Goal: Task Accomplishment & Management: Complete application form

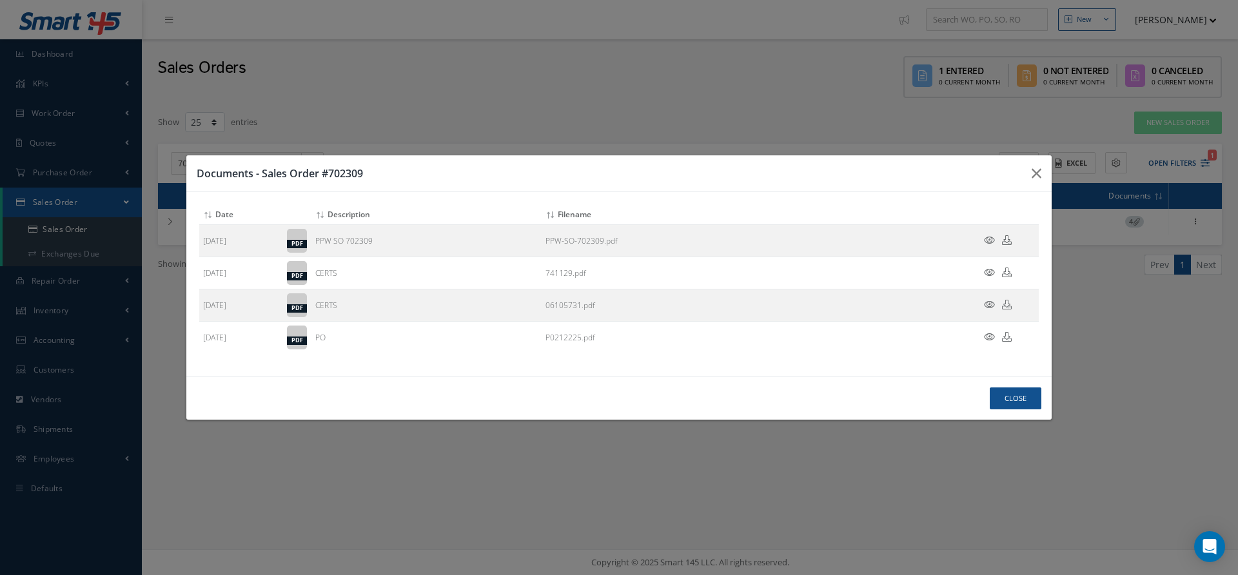
select select "25"
click at [1021, 396] on button "Close" at bounding box center [1016, 399] width 52 height 23
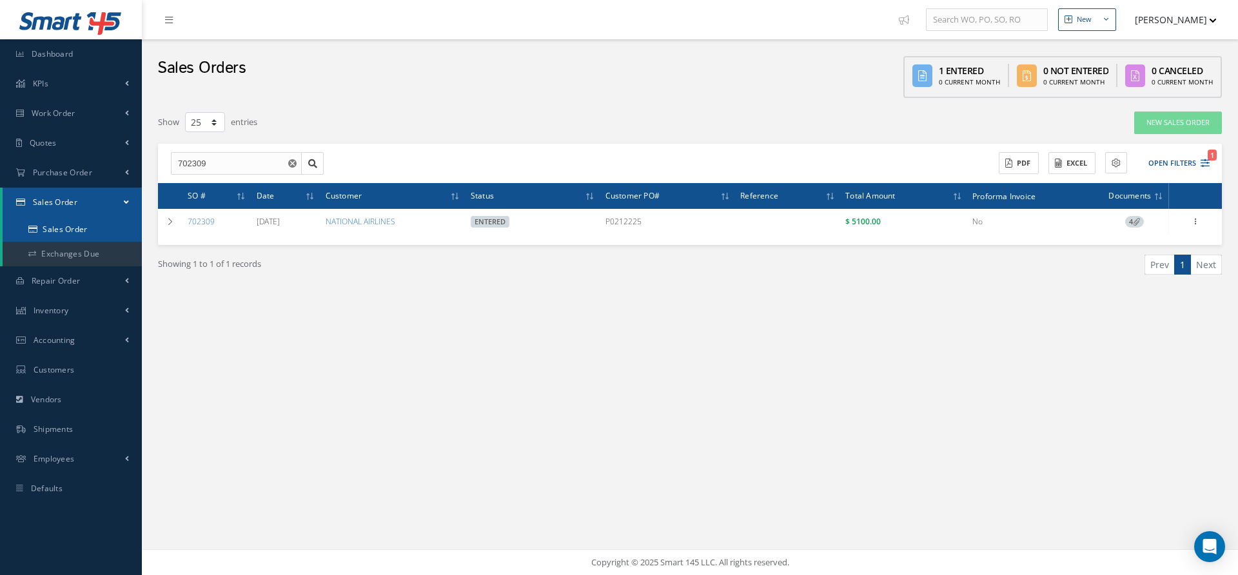
click at [68, 235] on link "Sales Order" at bounding box center [72, 229] width 139 height 25
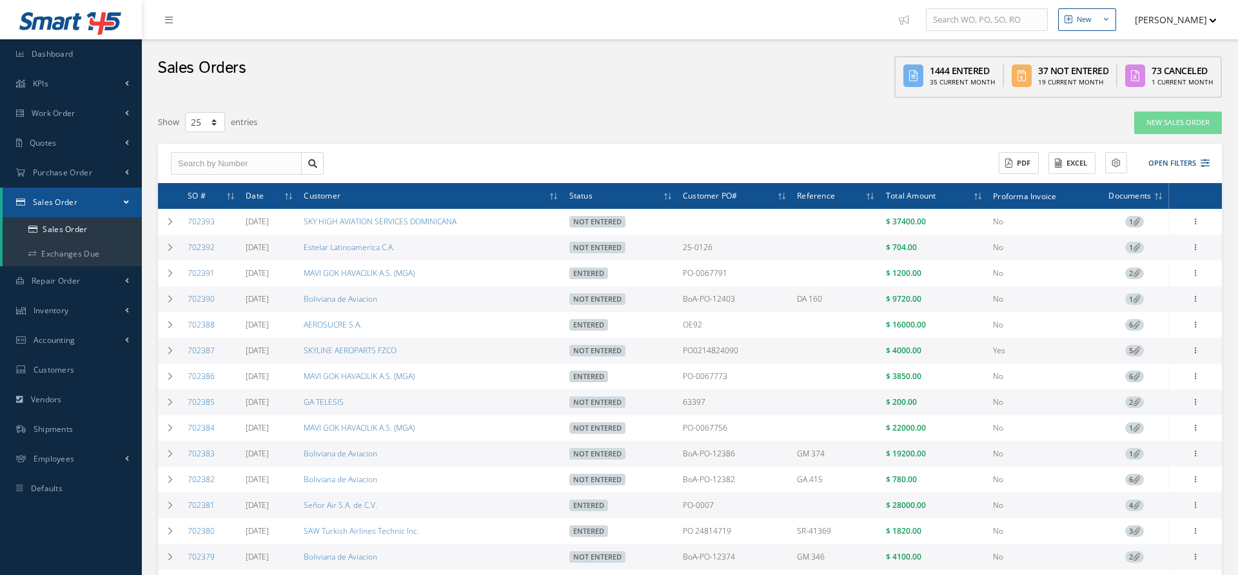
select select "25"
click at [74, 175] on span "Purchase Order" at bounding box center [62, 172] width 59 height 11
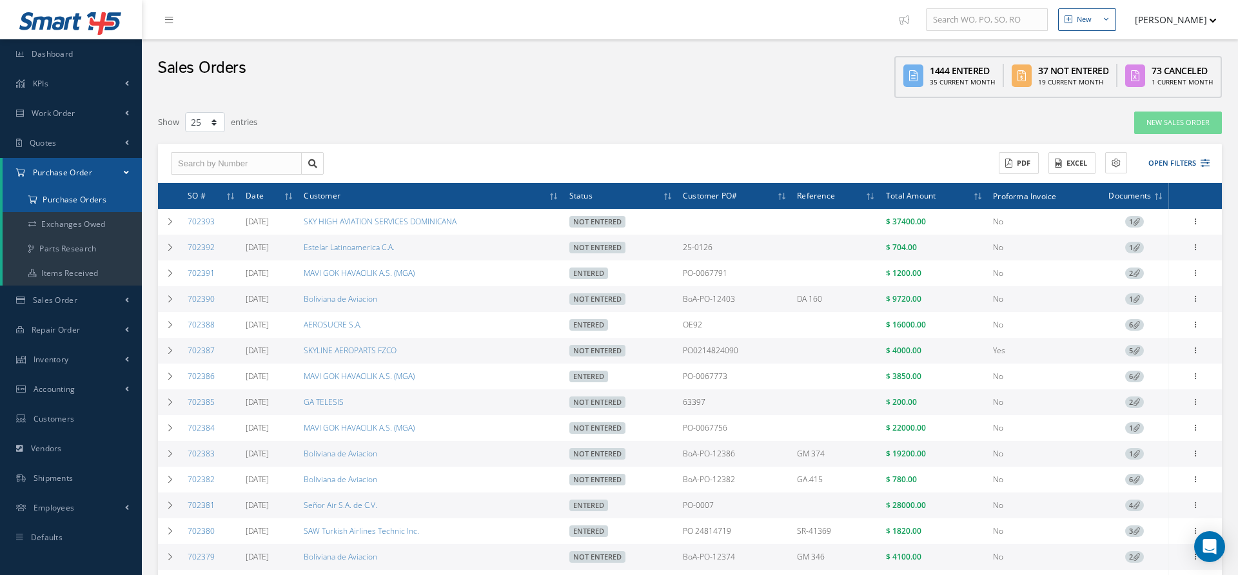
click at [77, 201] on a=1&status_id=2&status_id=3&status_id=5&collapsedFilters"] "Purchase Orders" at bounding box center [72, 200] width 139 height 25
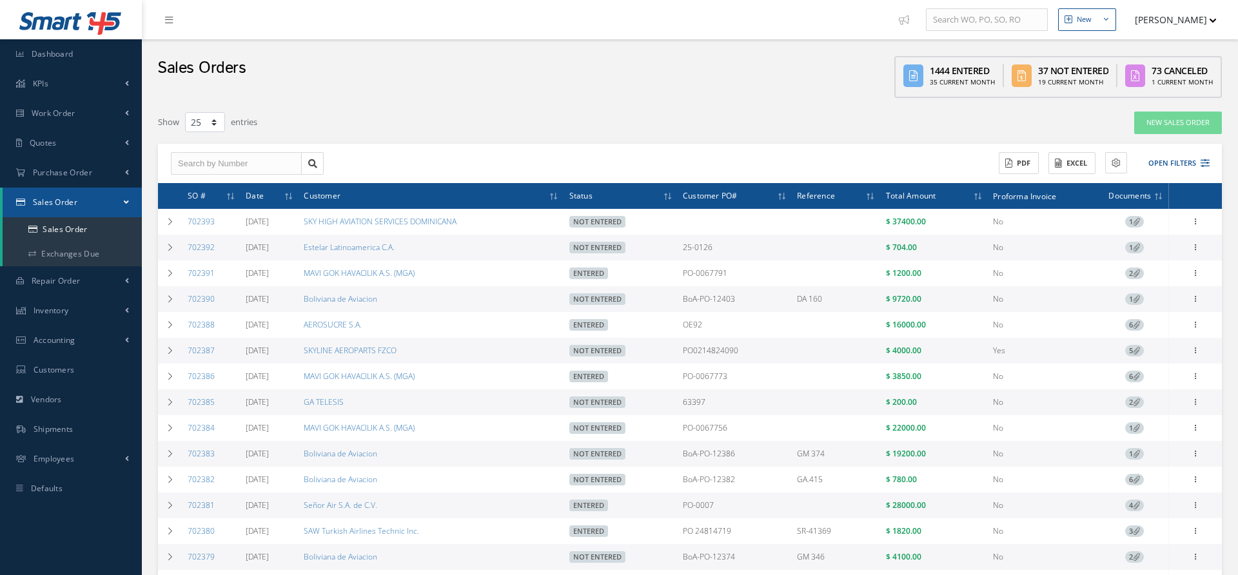
select select "25"
click at [1173, 130] on link "New Sales Order" at bounding box center [1179, 123] width 88 height 23
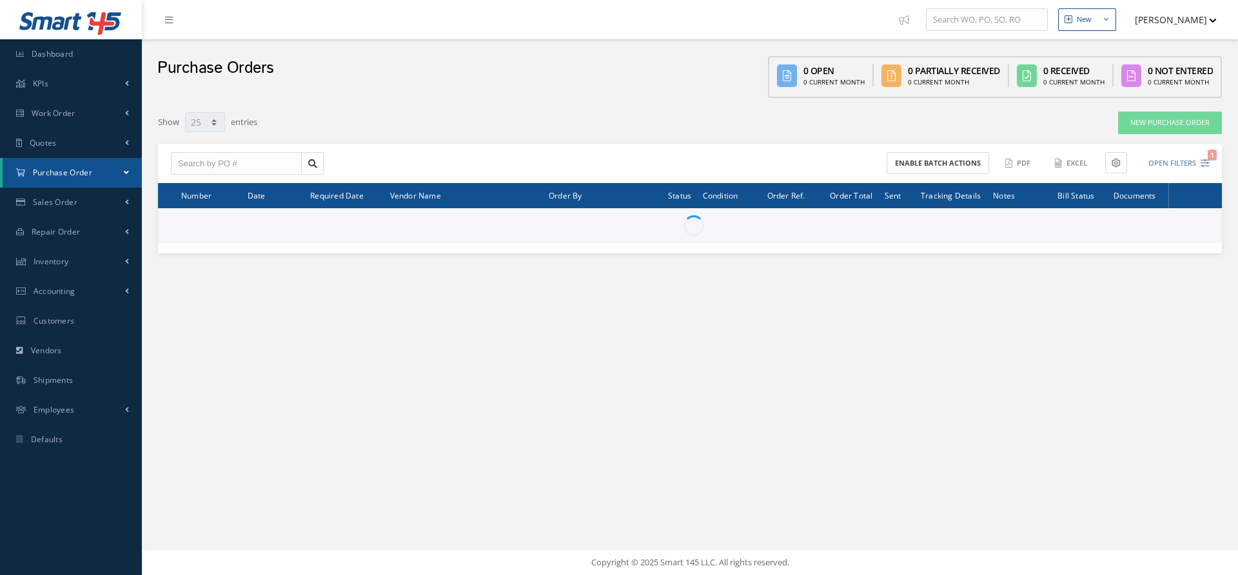
select select "25"
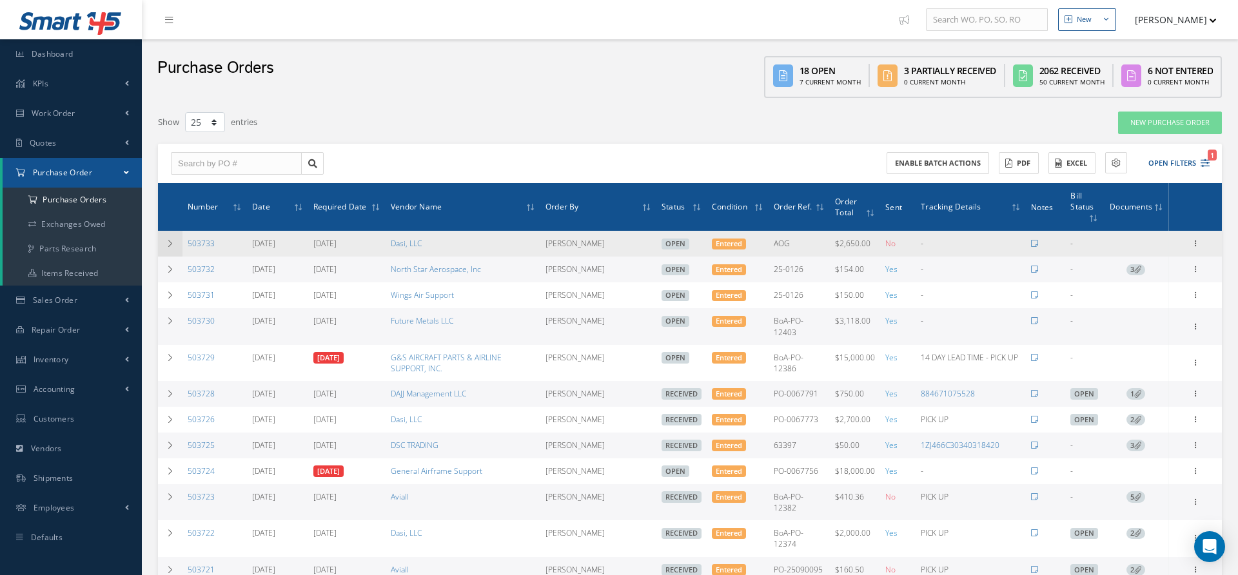
click at [166, 240] on icon at bounding box center [170, 244] width 9 height 8
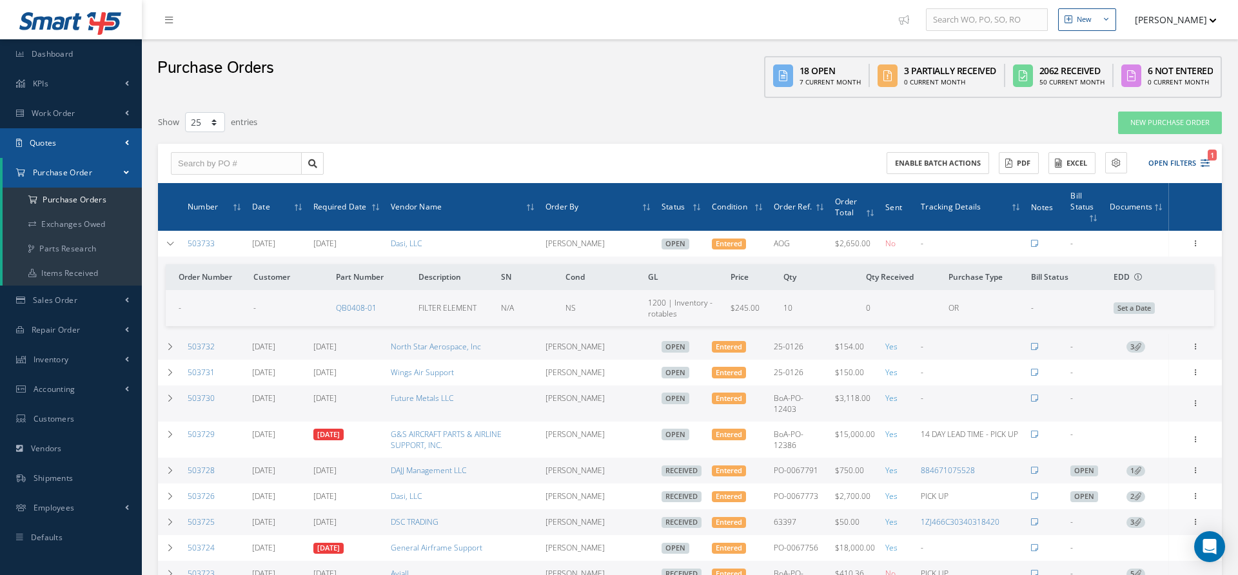
click at [70, 144] on link "Quotes" at bounding box center [71, 143] width 142 height 30
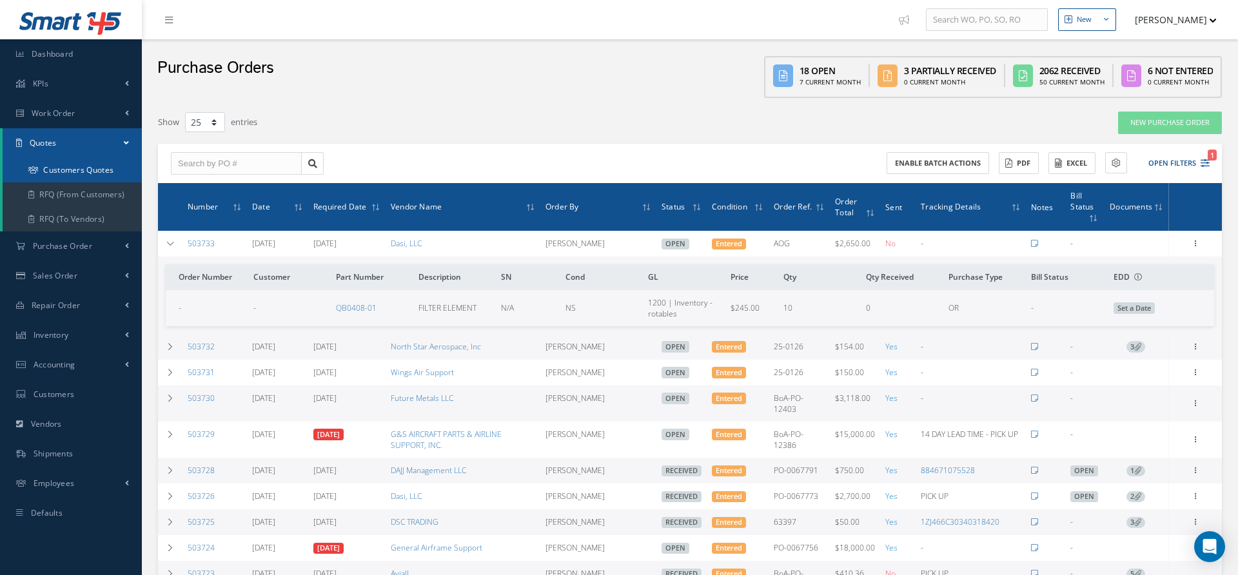
click at [73, 176] on link "Customers Quotes" at bounding box center [72, 170] width 139 height 25
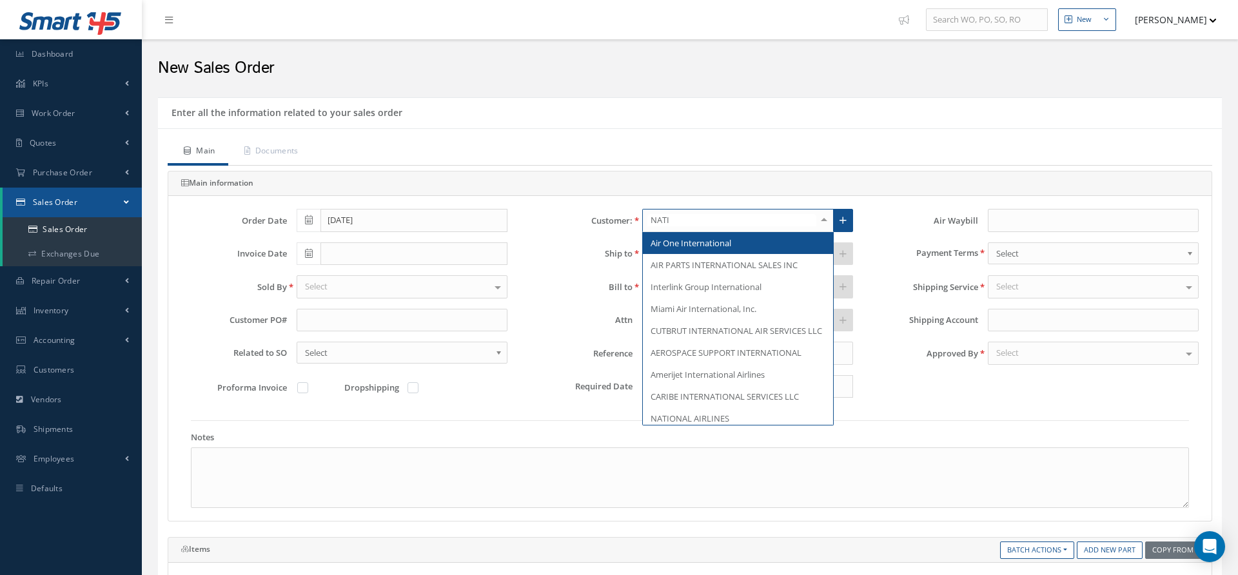
type input "NATIO"
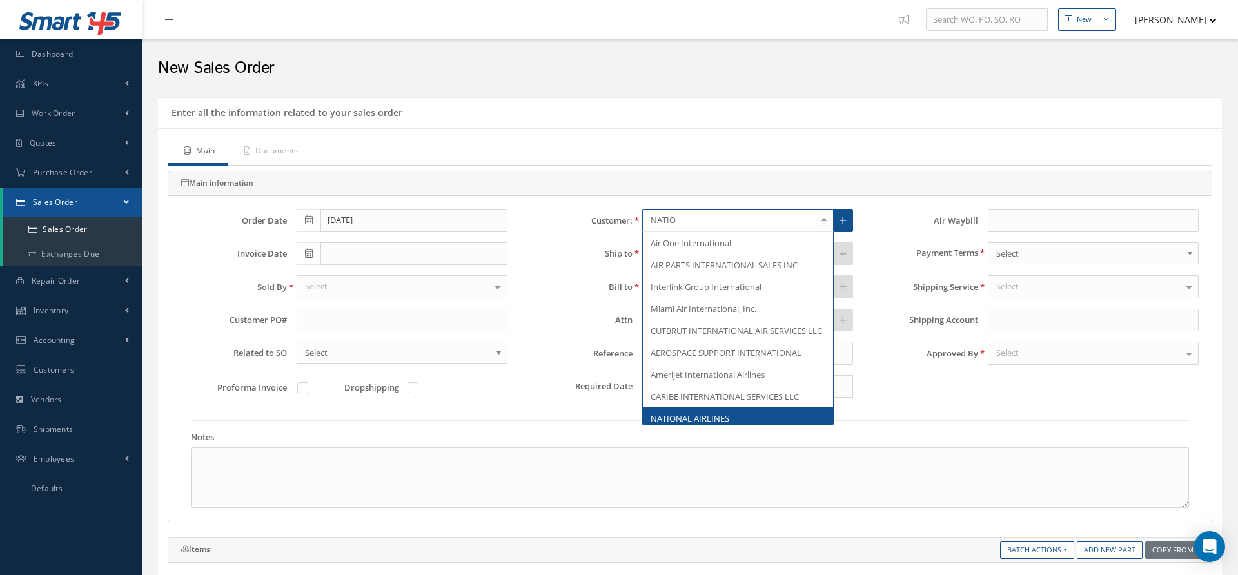
click at [701, 415] on span "NATIONAL AIRLINES" at bounding box center [690, 419] width 79 height 12
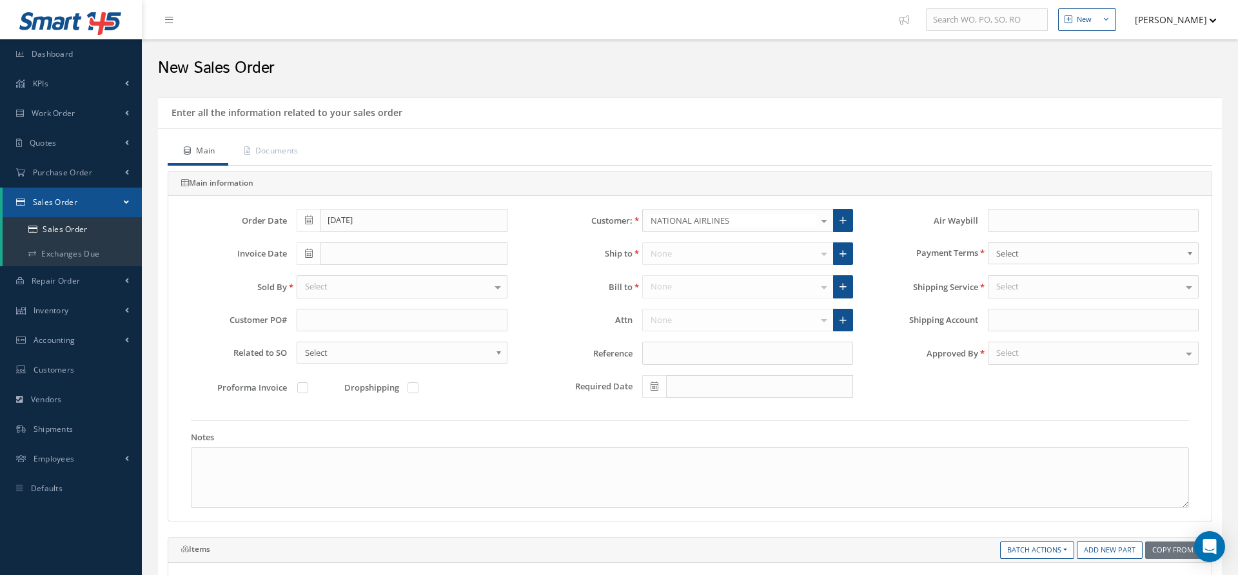
type input "A3F195"
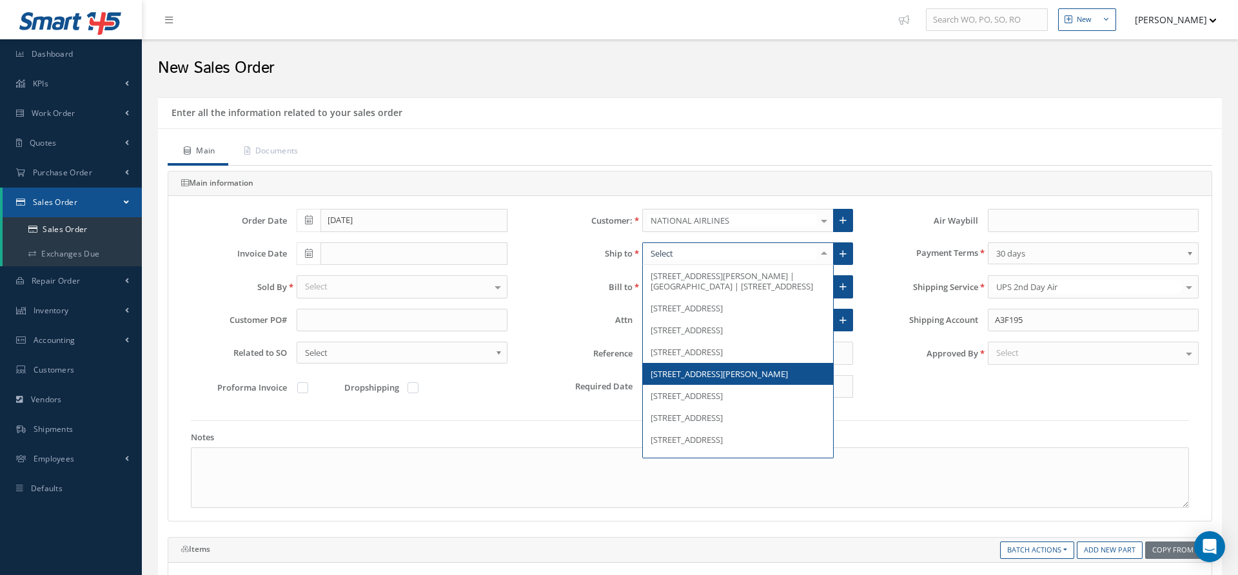
scroll to position [119, 0]
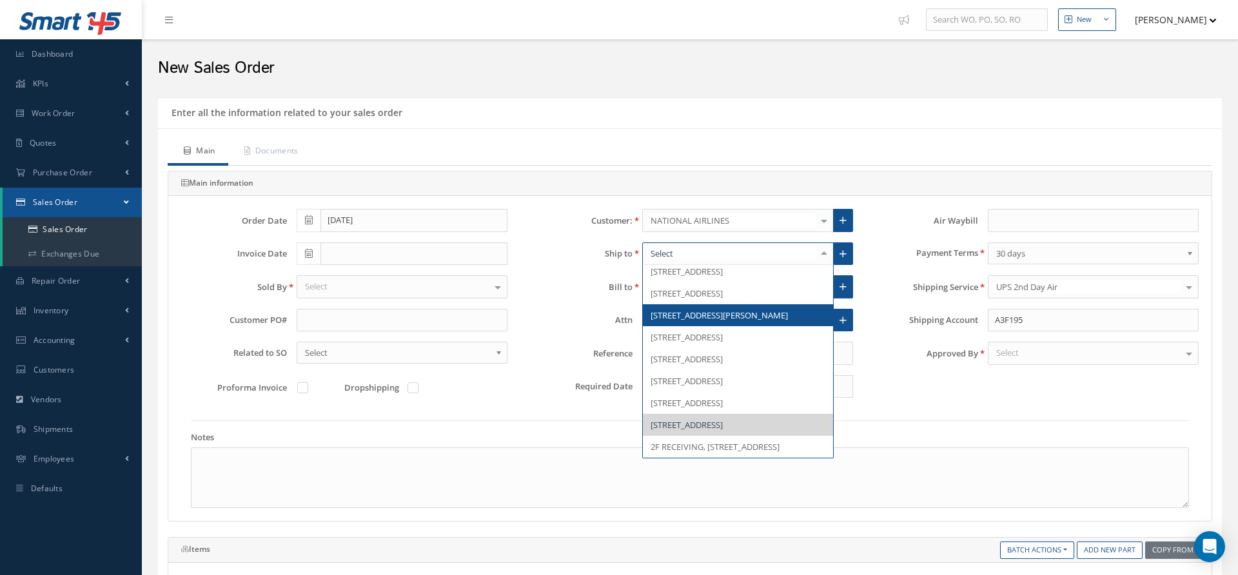
click at [730, 304] on span "9449 BENFORD ROAD, ORLANDO, FL 32827, United States" at bounding box center [738, 315] width 190 height 22
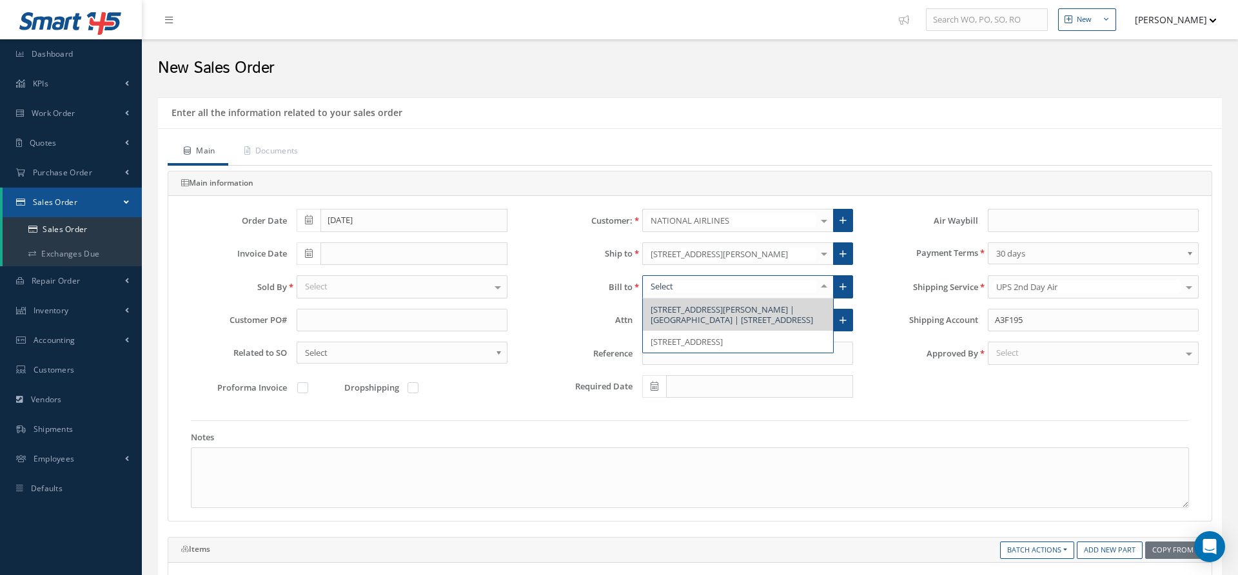
click at [684, 307] on span "5955 T.G. Lee Blvd. | Citadel II Building | Suite 500, Orlando, FL 32822, Unite…" at bounding box center [732, 315] width 163 height 22
click at [391, 279] on div "Select" at bounding box center [402, 286] width 211 height 23
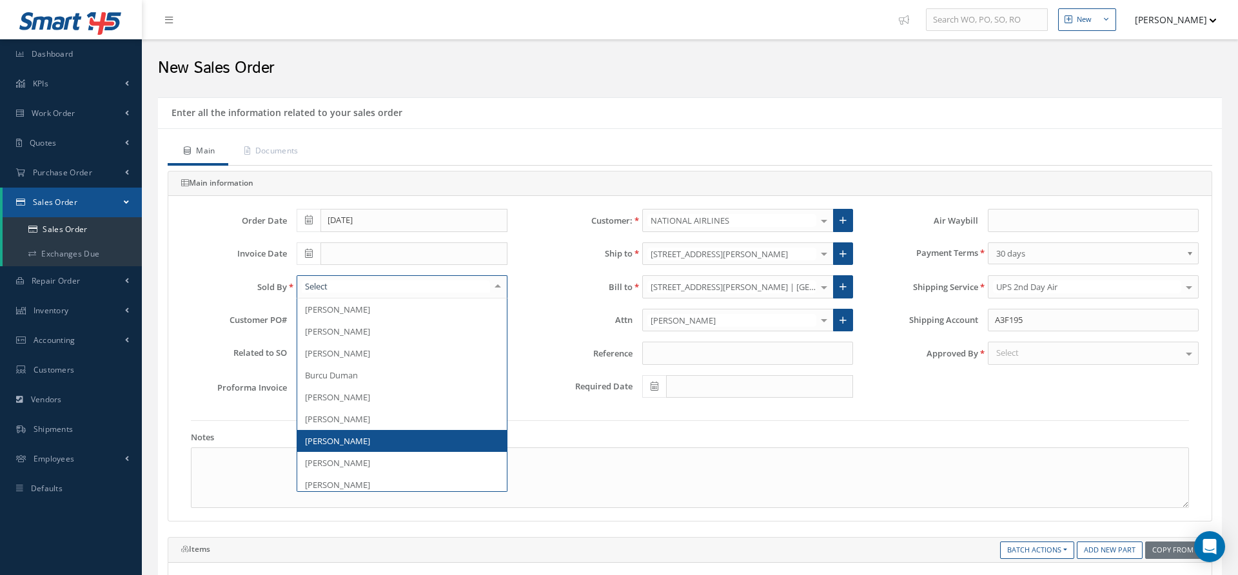
scroll to position [201, 0]
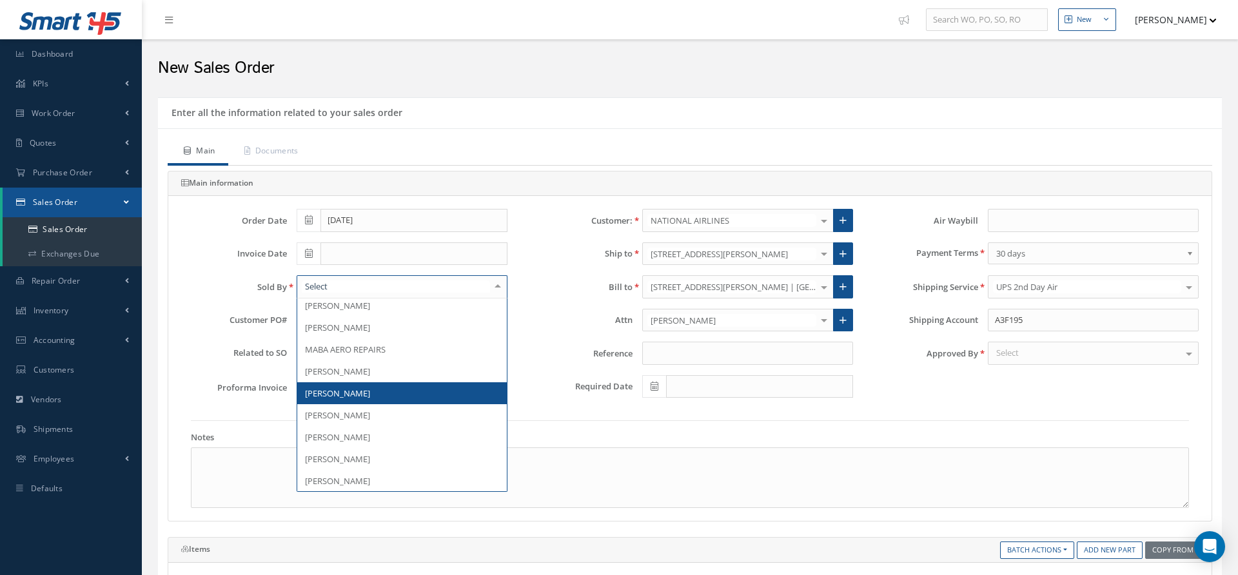
drag, startPoint x: 359, startPoint y: 416, endPoint x: 352, endPoint y: 382, distance: 34.4
click at [352, 382] on ul "Albert Damelles Andres Diaz Barbara Diaz Burcu Duman Candy Augustyniak Denise C…" at bounding box center [402, 294] width 210 height 395
click at [350, 383] on span "[PERSON_NAME]" at bounding box center [402, 393] width 210 height 22
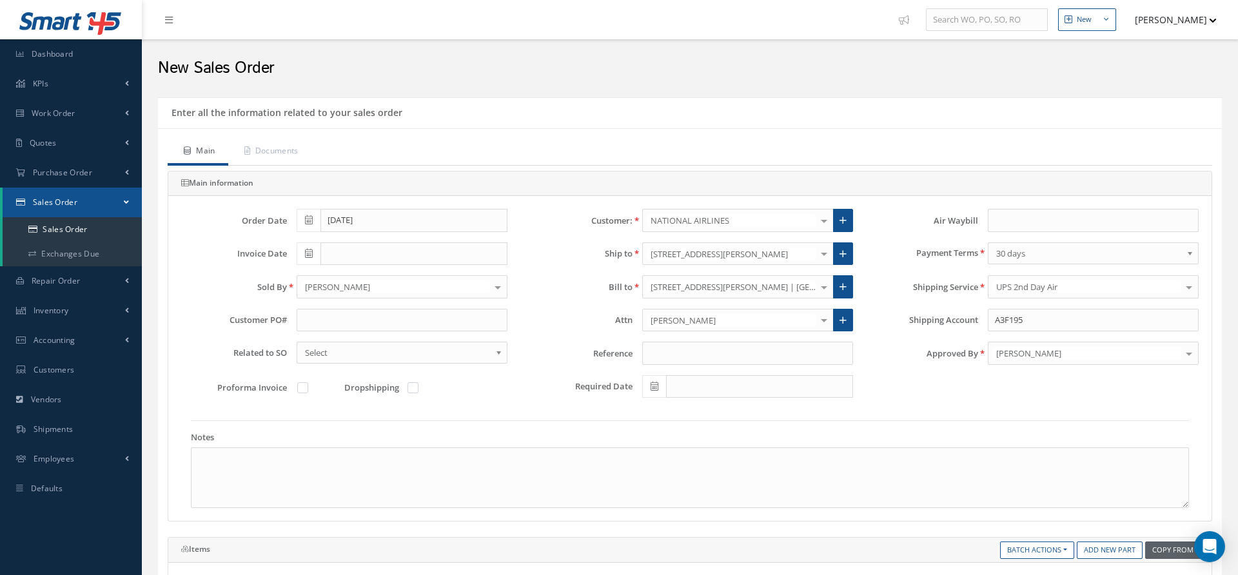
click at [1177, 544] on button "Copy From" at bounding box center [1176, 550] width 61 height 17
click at [1151, 499] on link "Purchase Order" at bounding box center [1183, 499] width 103 height 17
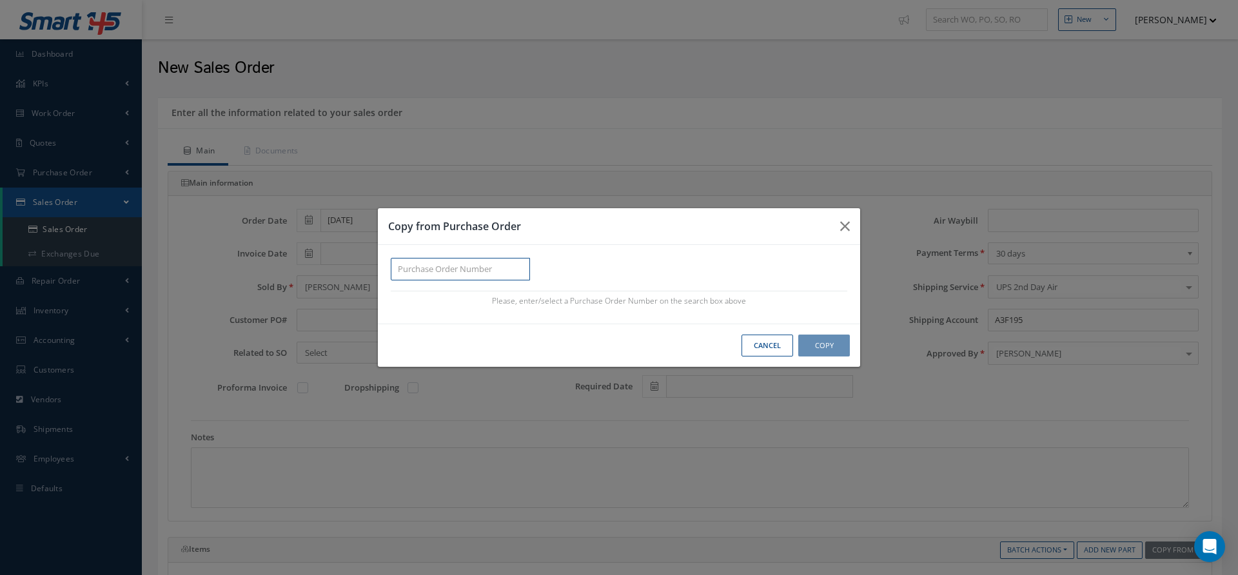
click at [492, 270] on input "text" at bounding box center [460, 269] width 139 height 23
click at [493, 294] on div "503733" at bounding box center [460, 292] width 125 height 13
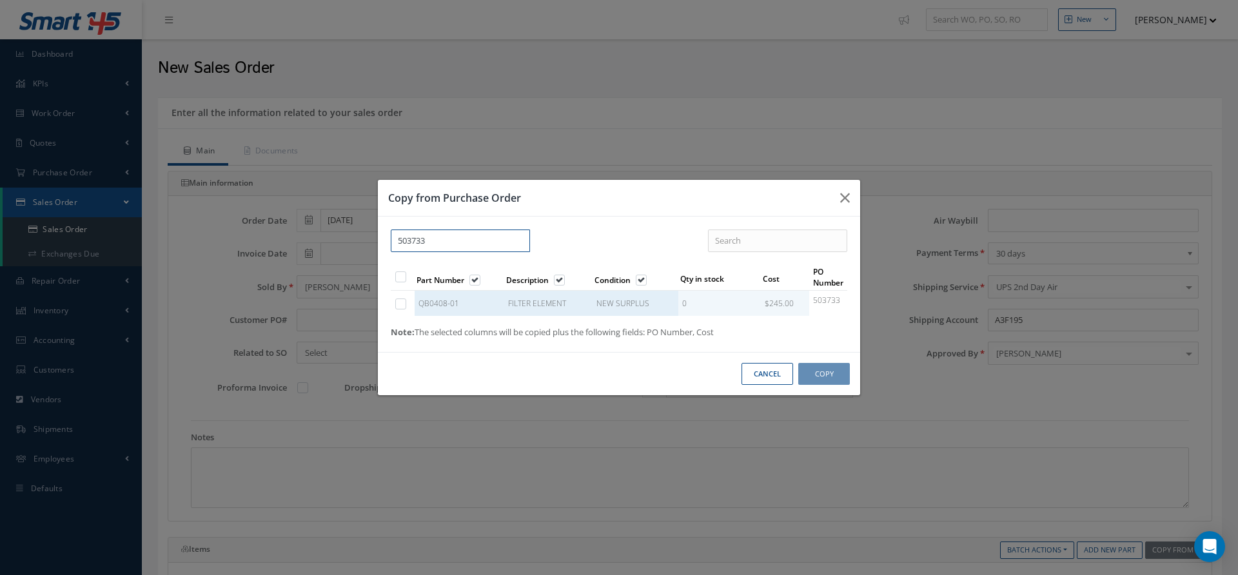
type input "503733"
click at [406, 303] on label at bounding box center [407, 303] width 3 height 11
click at [397, 303] on input "checkbox" at bounding box center [401, 305] width 8 height 8
checkbox input "true"
click at [829, 379] on button "Copy" at bounding box center [825, 374] width 52 height 23
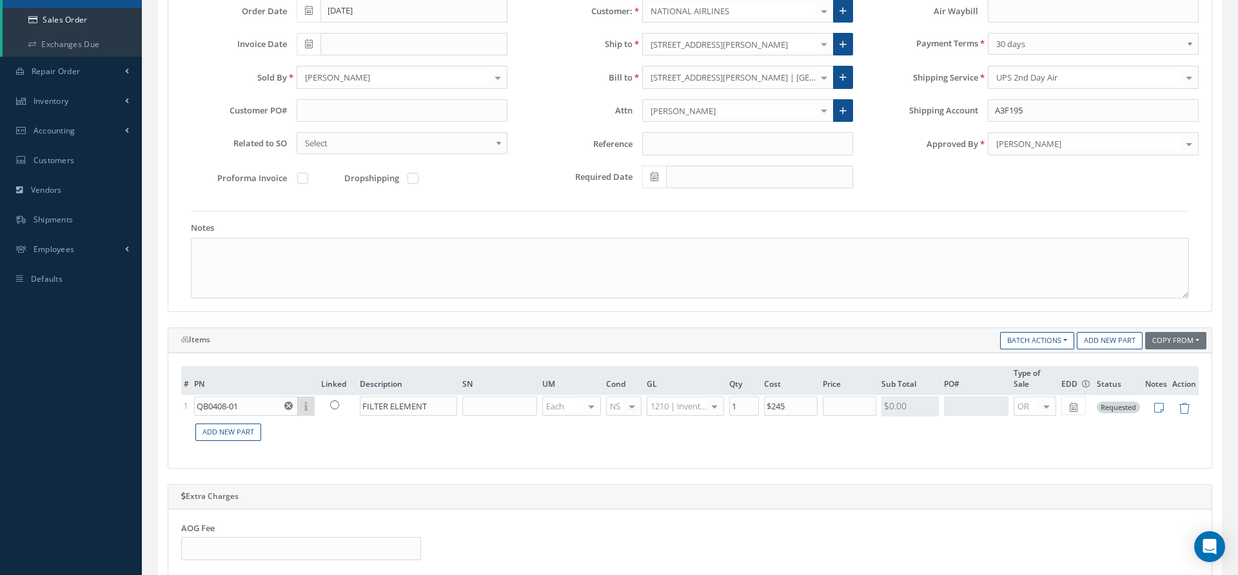
scroll to position [227, 0]
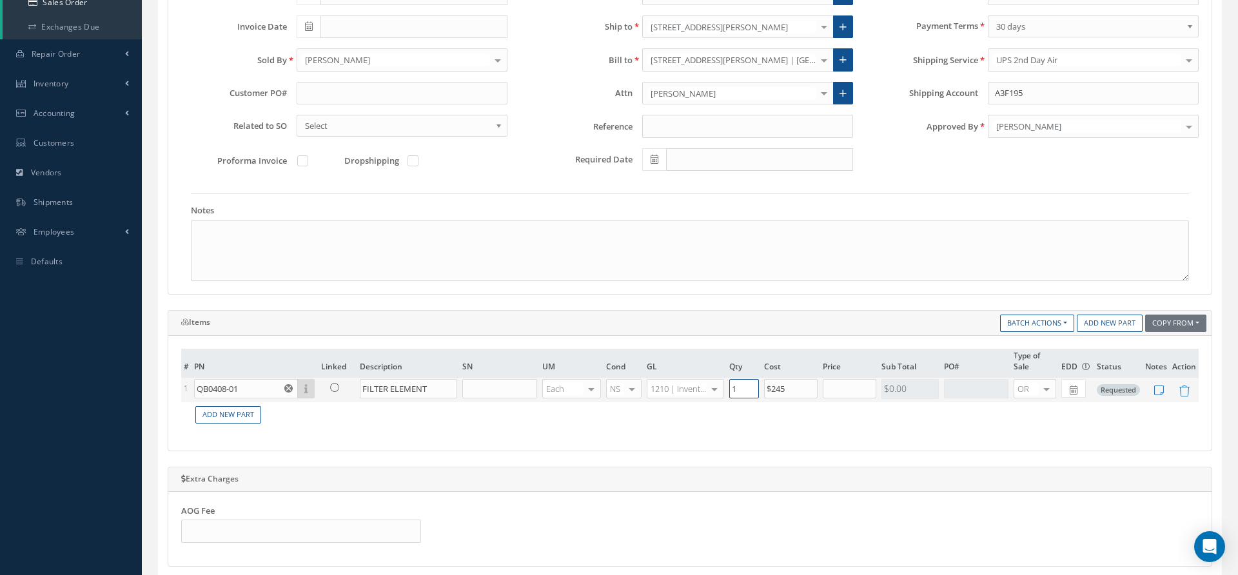
click at [742, 385] on input "1" at bounding box center [745, 388] width 30 height 19
type input "10"
click at [843, 384] on input "text" at bounding box center [850, 388] width 54 height 19
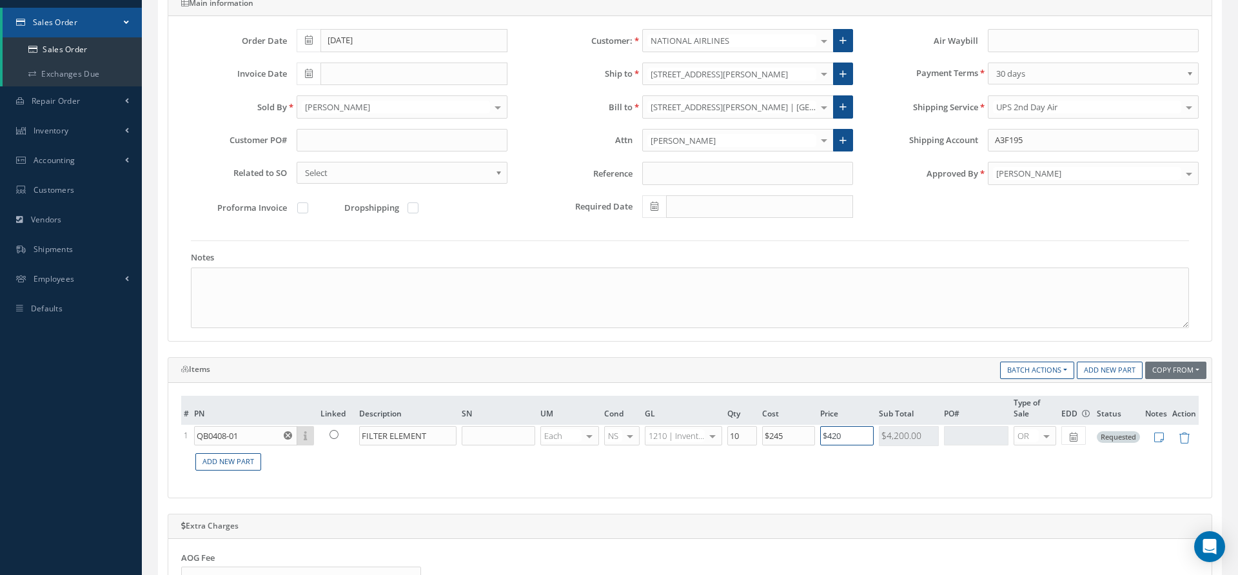
scroll to position [0, 0]
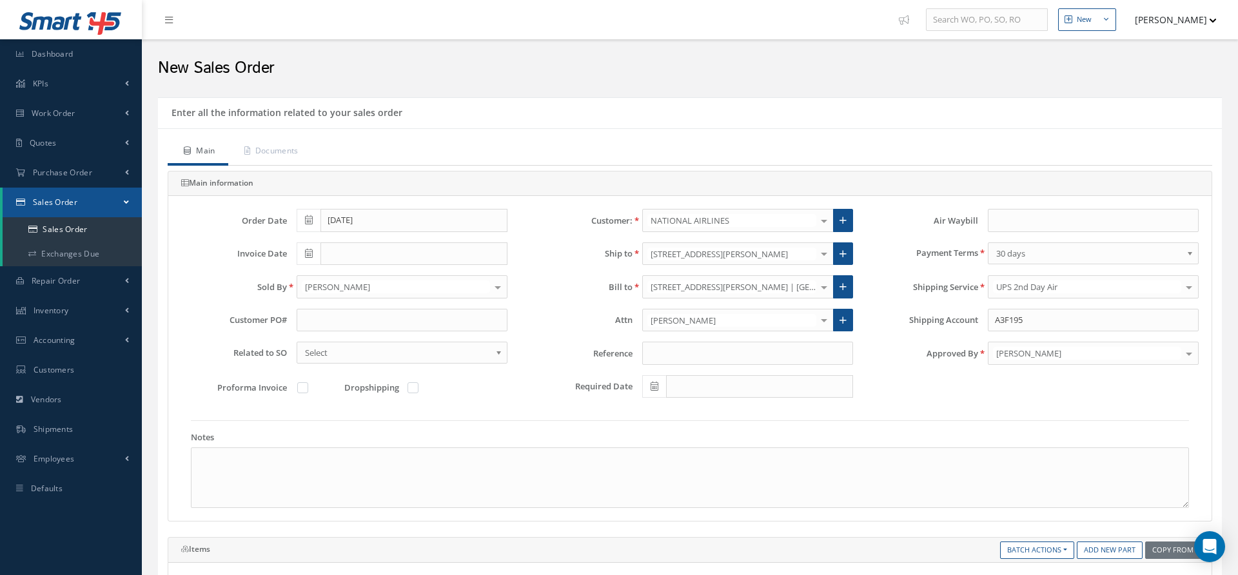
type input "$420"
click at [320, 318] on input "text" at bounding box center [402, 320] width 211 height 23
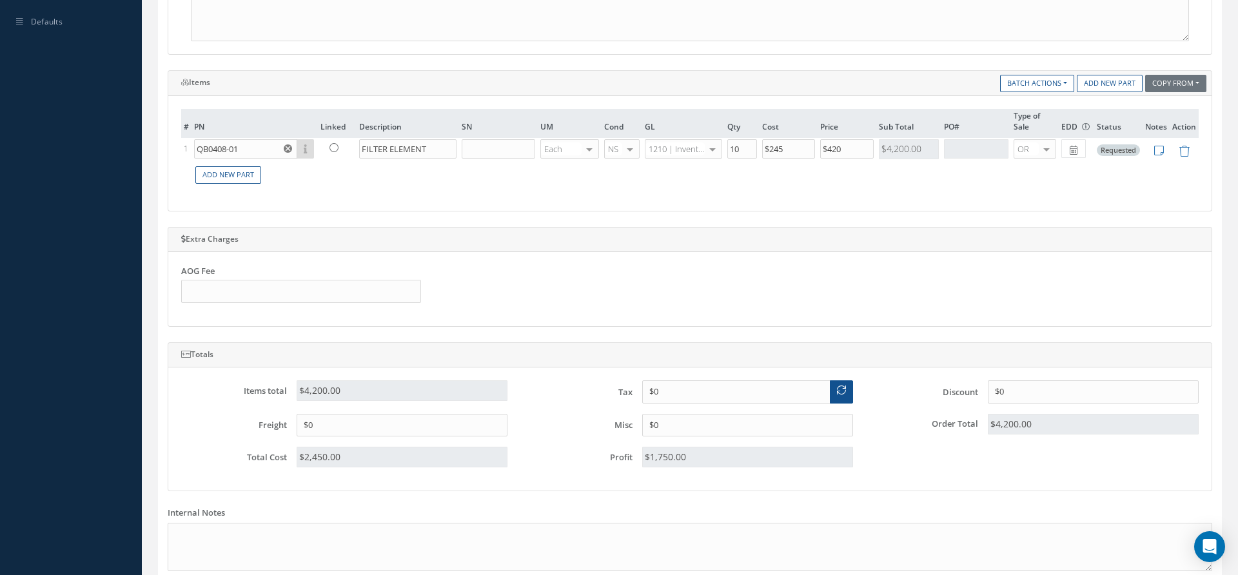
scroll to position [595, 0]
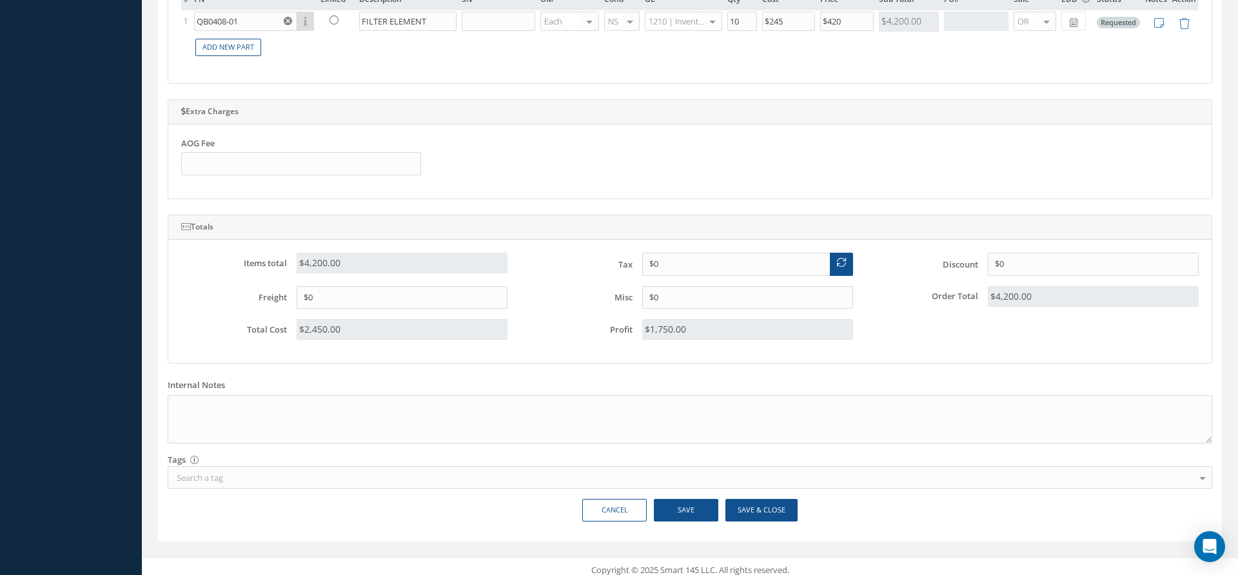
type input "TBD"
click at [740, 501] on button "Save & Close" at bounding box center [762, 510] width 72 height 23
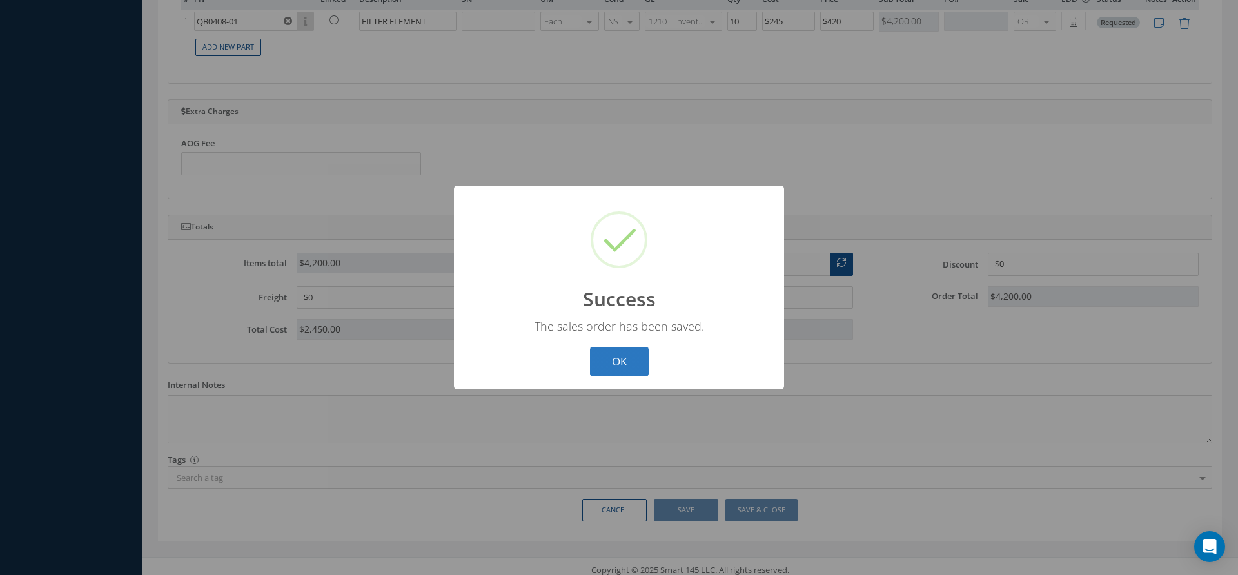
click at [613, 361] on button "OK" at bounding box center [619, 362] width 59 height 30
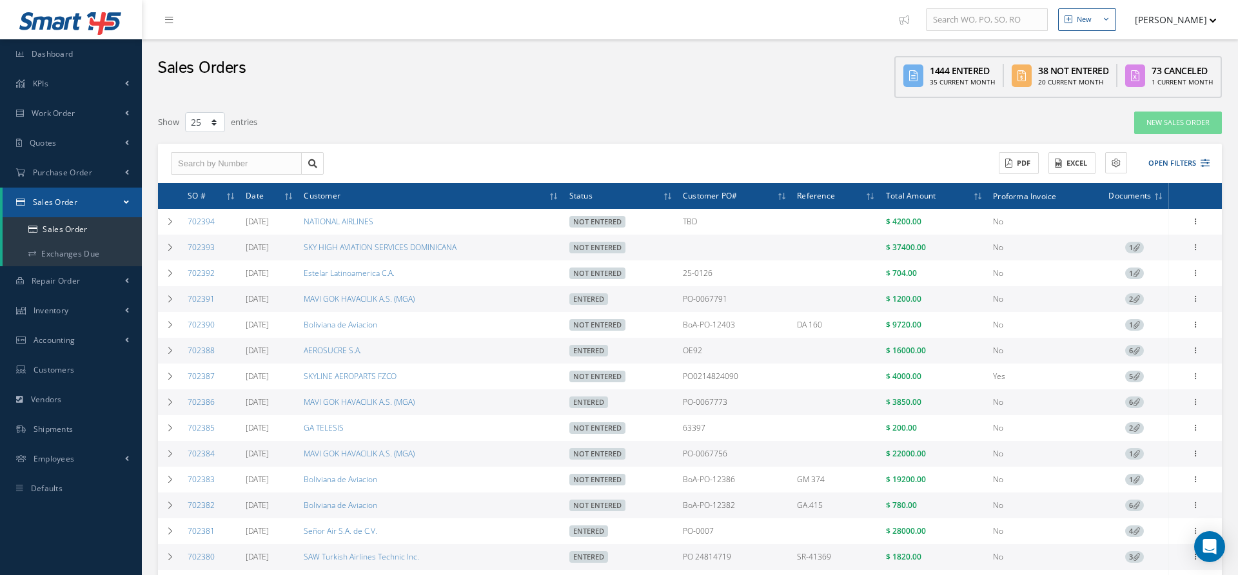
select select "25"
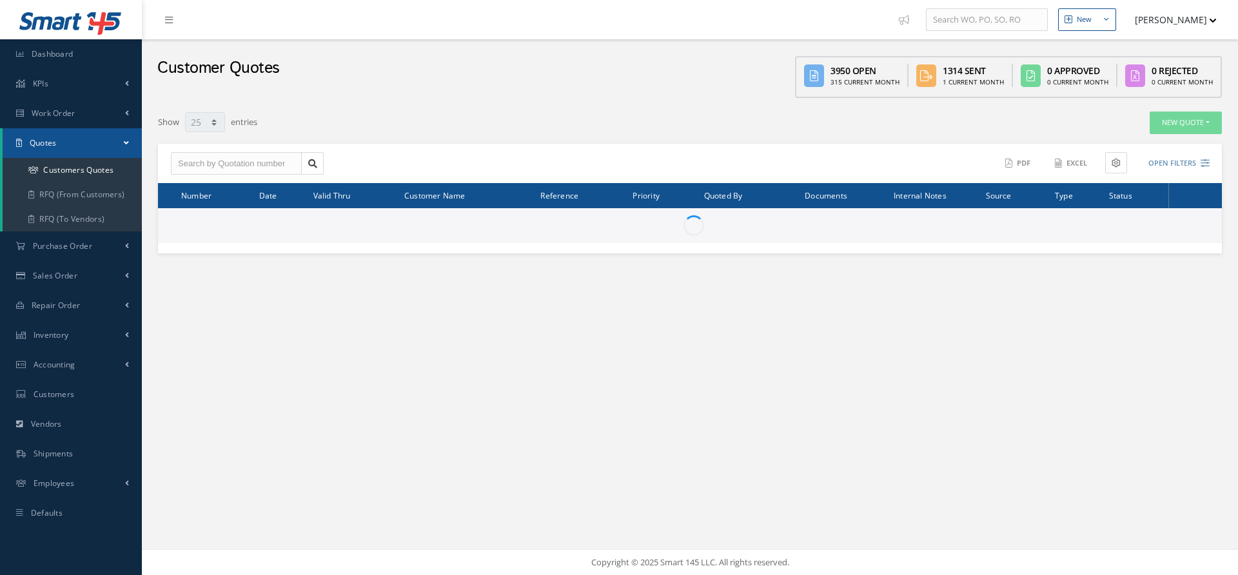
select select "25"
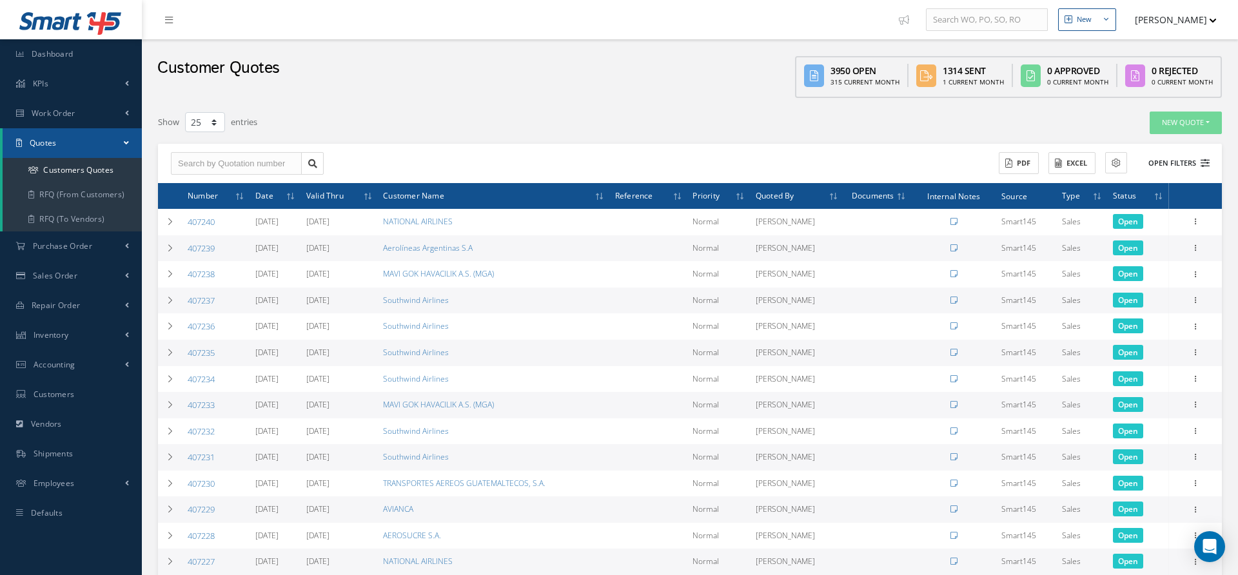
click at [1173, 169] on button "Open Filters" at bounding box center [1173, 163] width 73 height 21
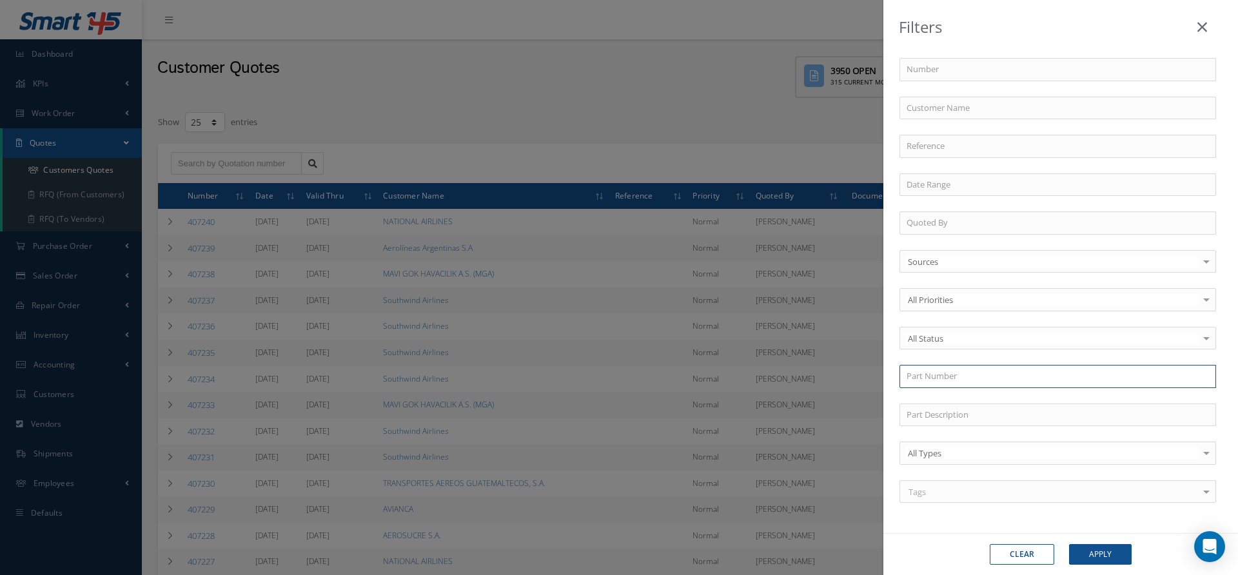
click at [929, 370] on input "text" at bounding box center [1058, 376] width 317 height 23
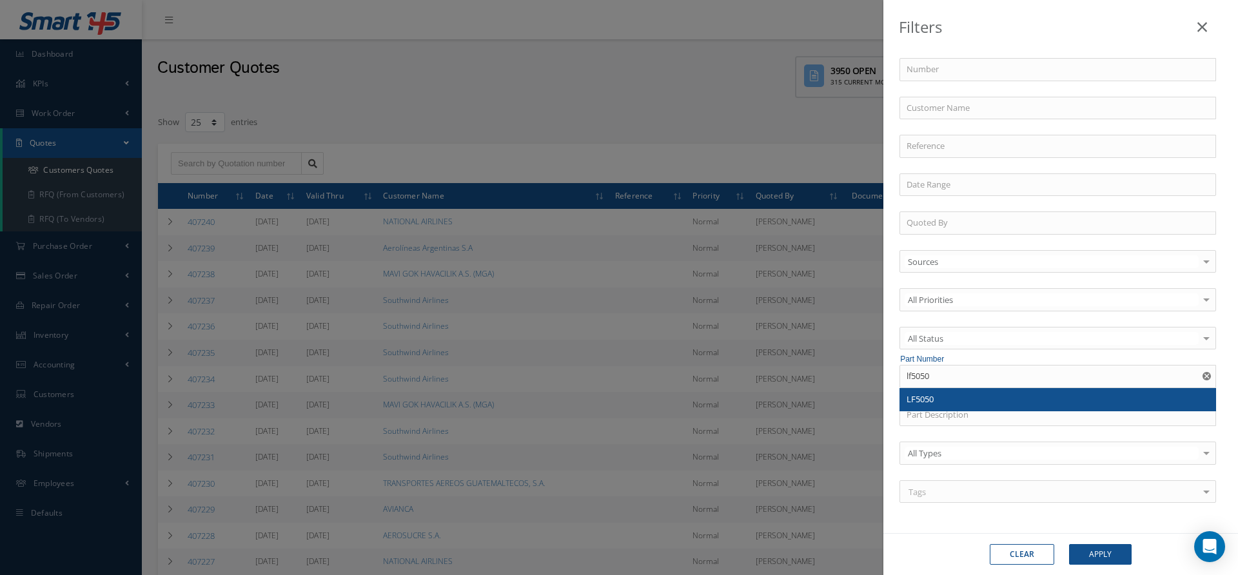
click at [940, 393] on div "LF5050" at bounding box center [1058, 399] width 303 height 13
type input "LF5050"
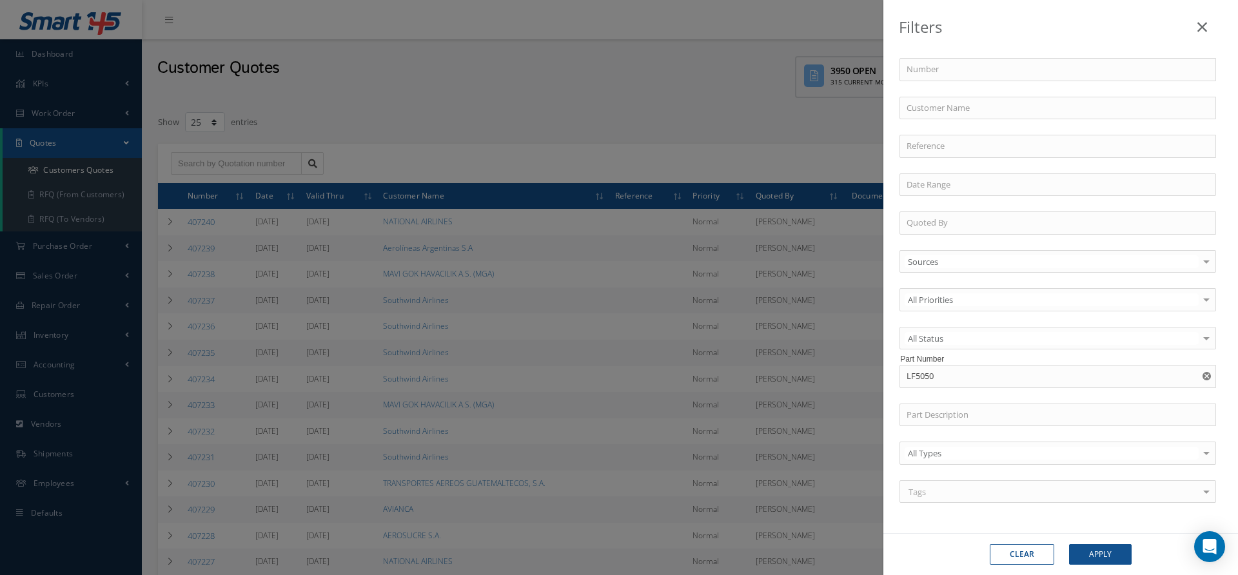
click at [1113, 565] on div "Clear Apply" at bounding box center [1061, 554] width 355 height 42
click at [1100, 559] on button "Apply" at bounding box center [1100, 554] width 63 height 21
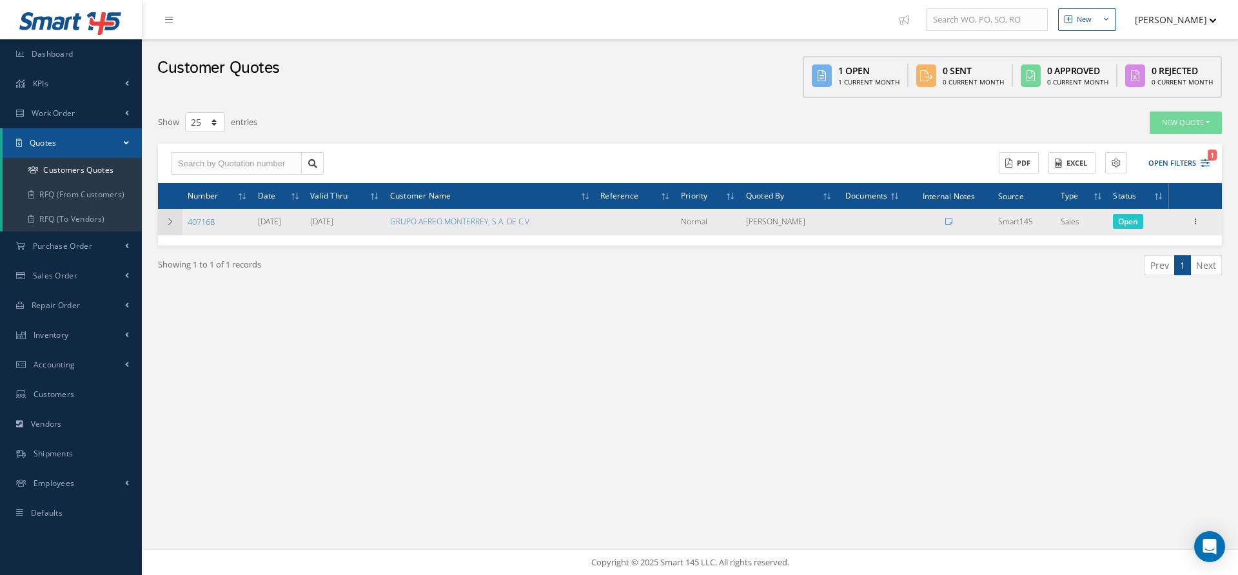
click at [174, 218] on icon at bounding box center [170, 222] width 9 height 8
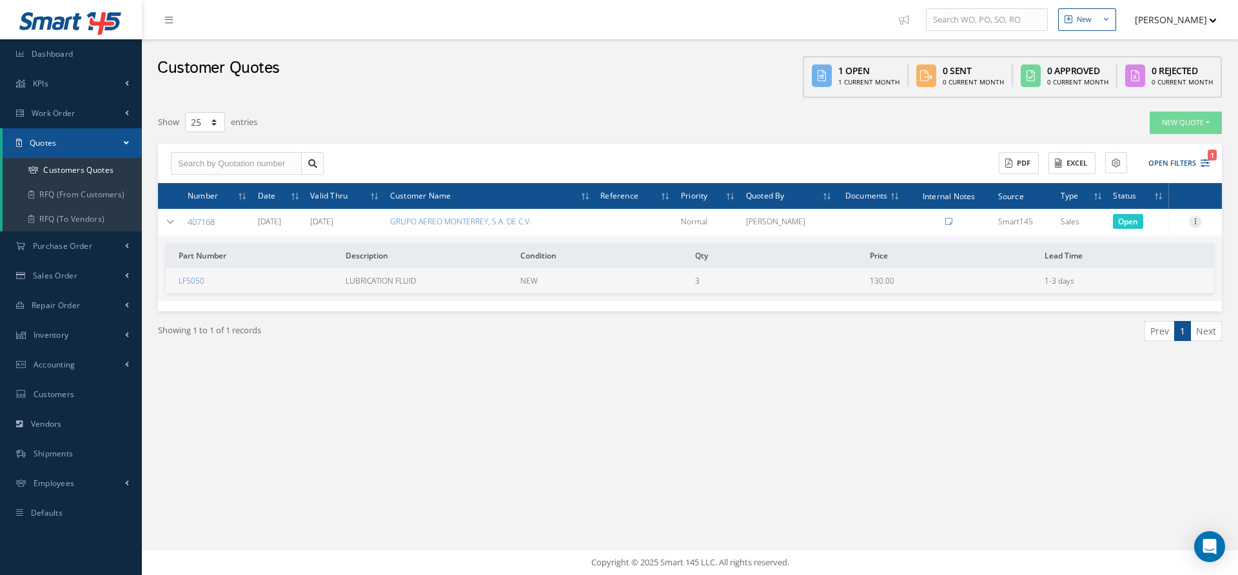
click at [1194, 221] on icon at bounding box center [1195, 220] width 13 height 10
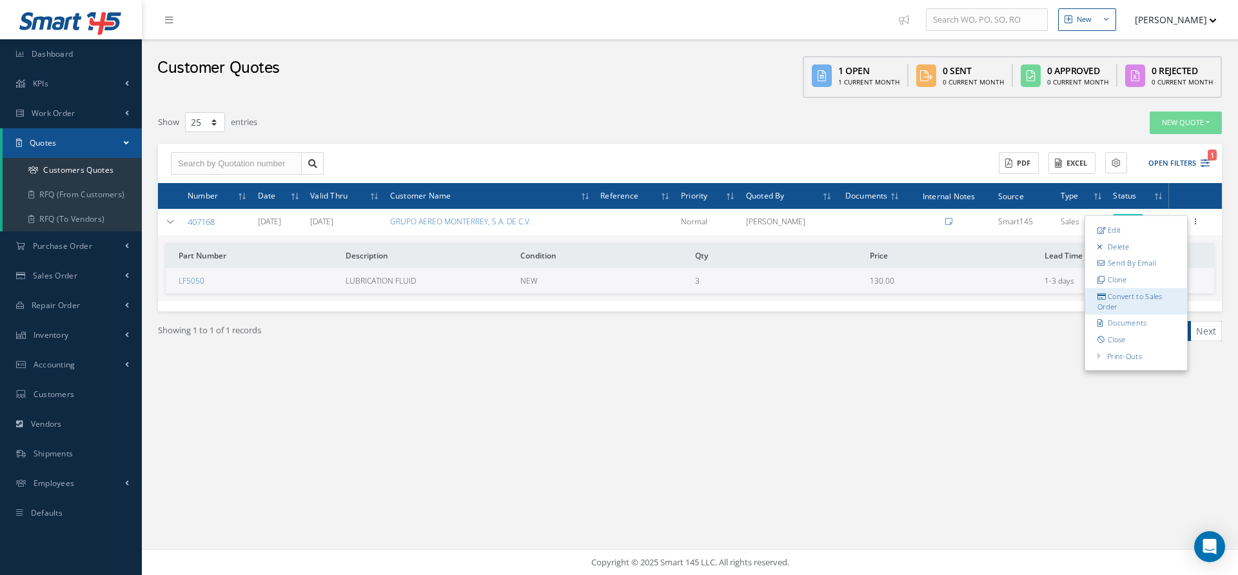
click at [1144, 300] on link "Convert to Sales Order" at bounding box center [1137, 301] width 102 height 26
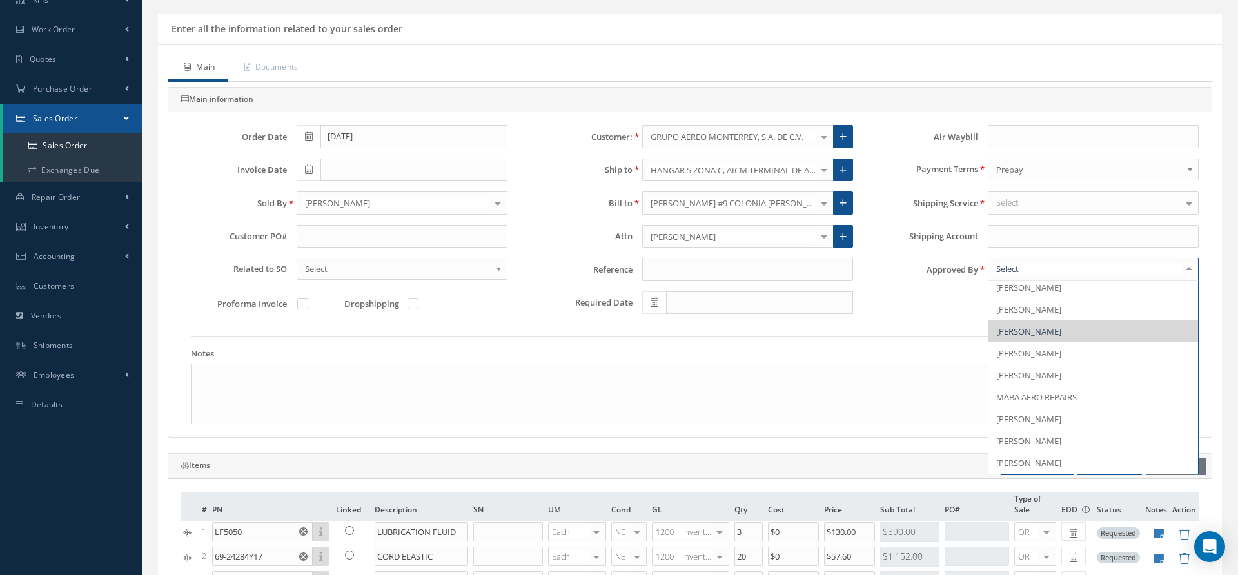
scroll to position [149, 0]
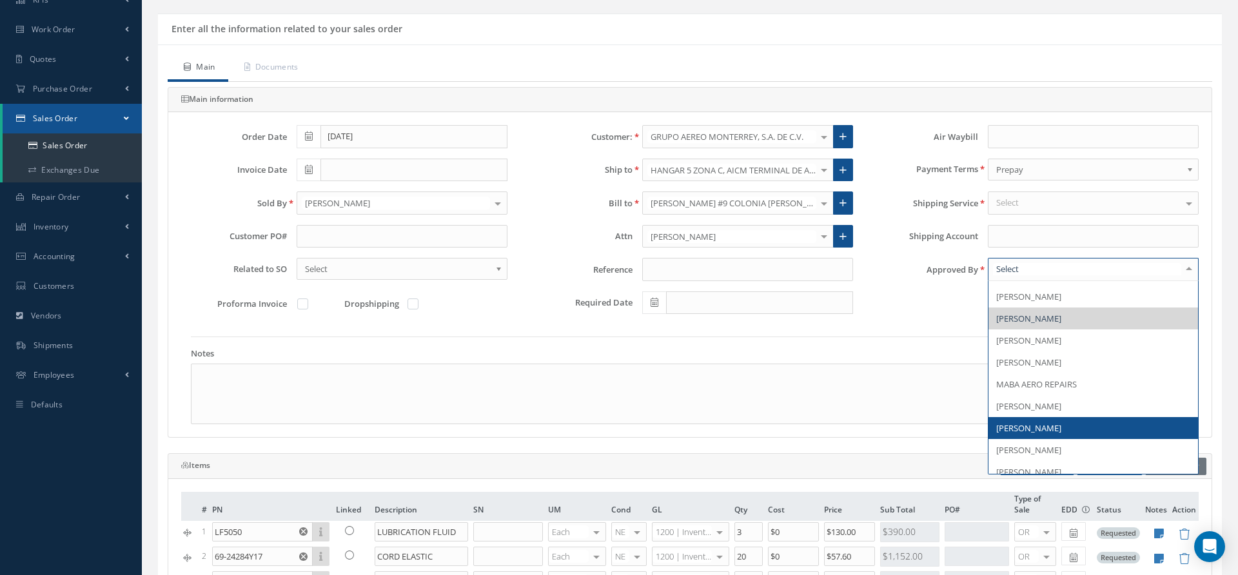
click at [1033, 422] on span "[PERSON_NAME]" at bounding box center [1029, 428] width 65 height 12
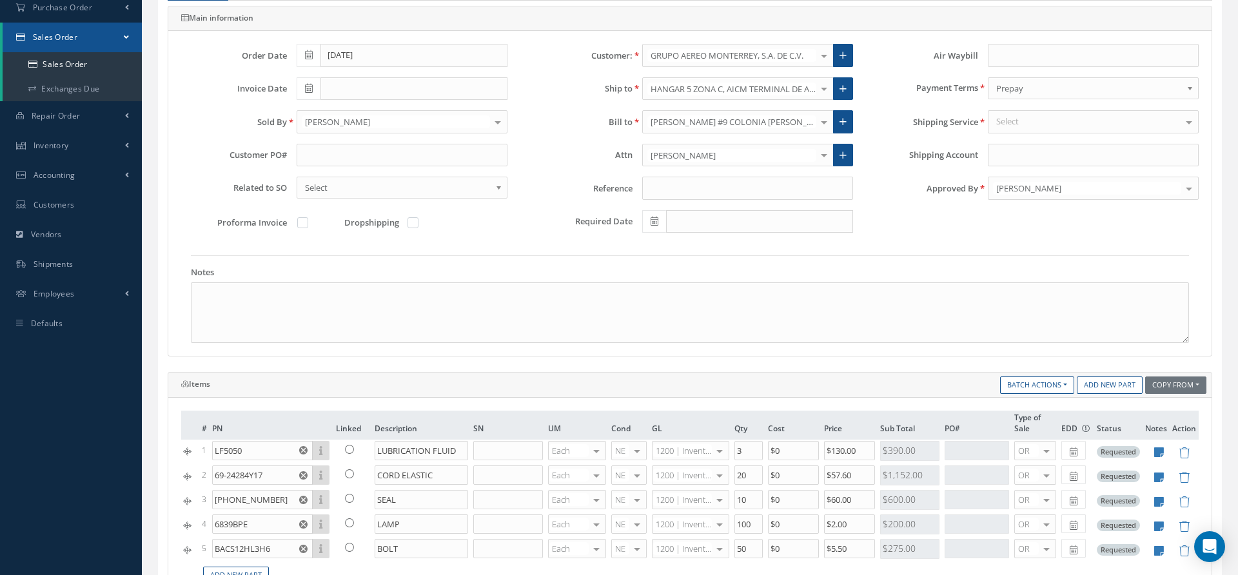
scroll to position [164, 0]
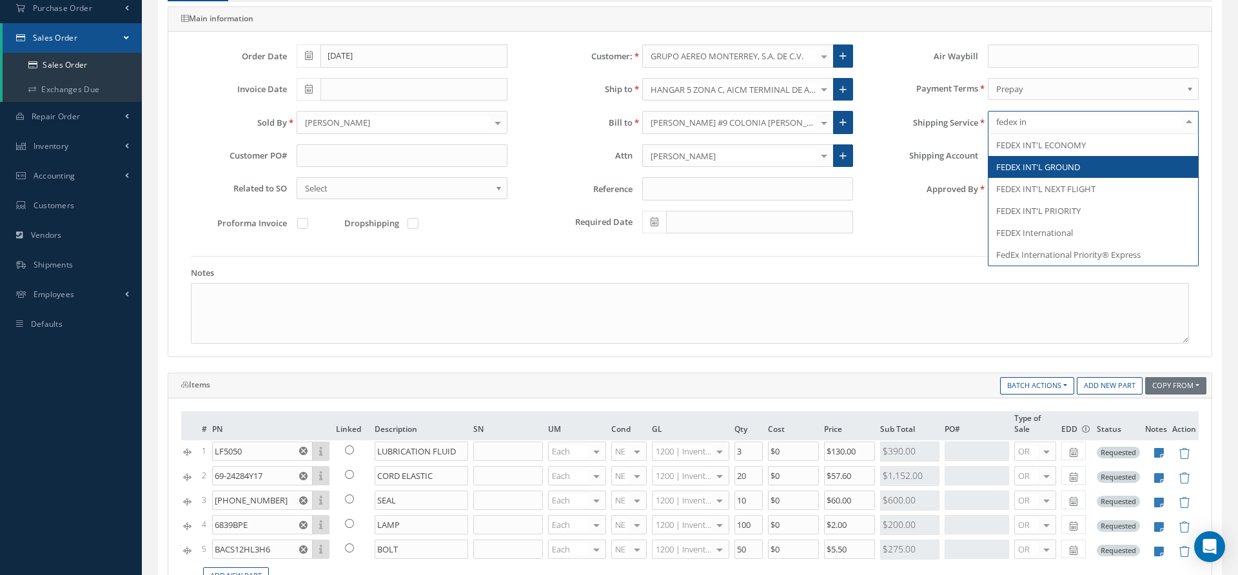
type input "fedex int"
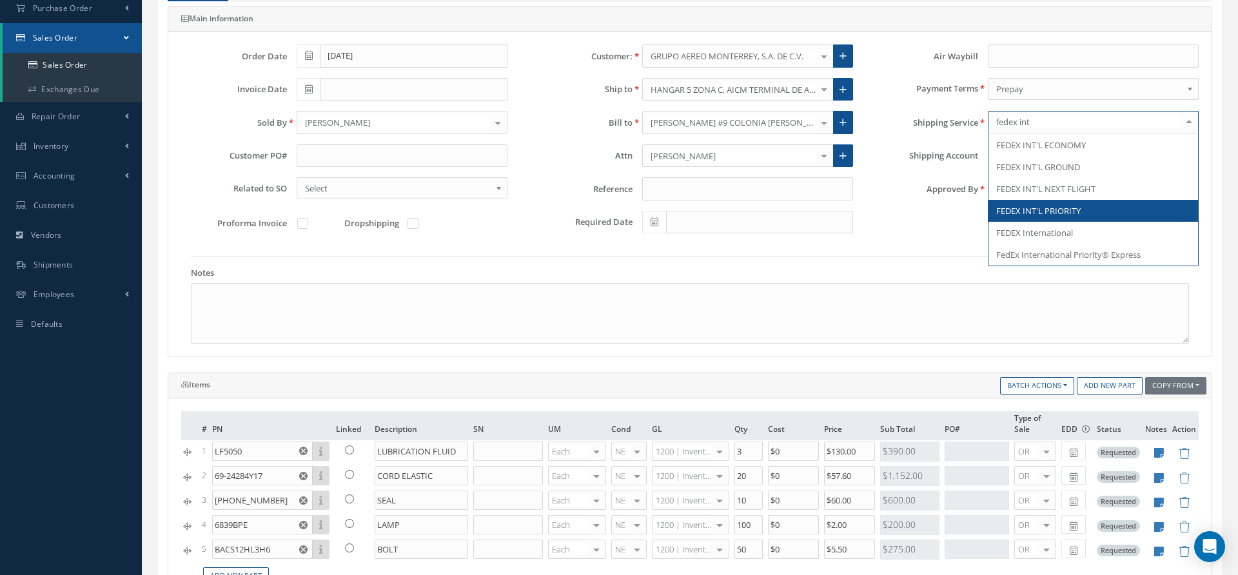
click at [1082, 206] on span "FEDEX INT'L PRIORITY" at bounding box center [1094, 211] width 210 height 22
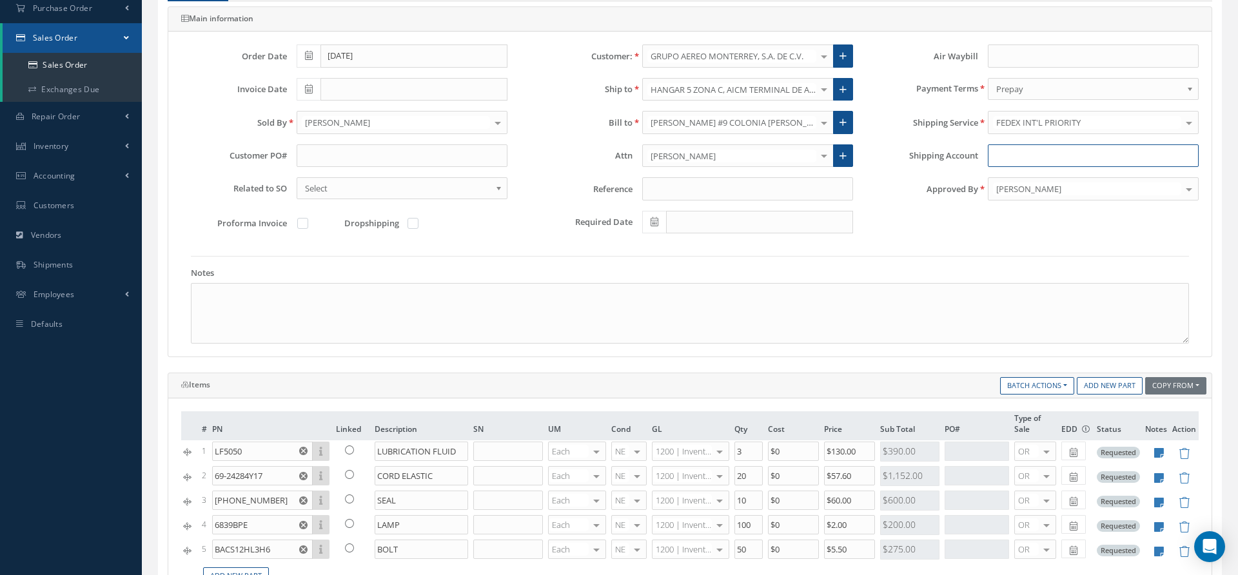
click at [999, 159] on input "Shipping Account" at bounding box center [1093, 155] width 211 height 23
paste input "152823550"
type input "152823550"
click at [328, 155] on input "text" at bounding box center [402, 155] width 211 height 23
paste input "39011"
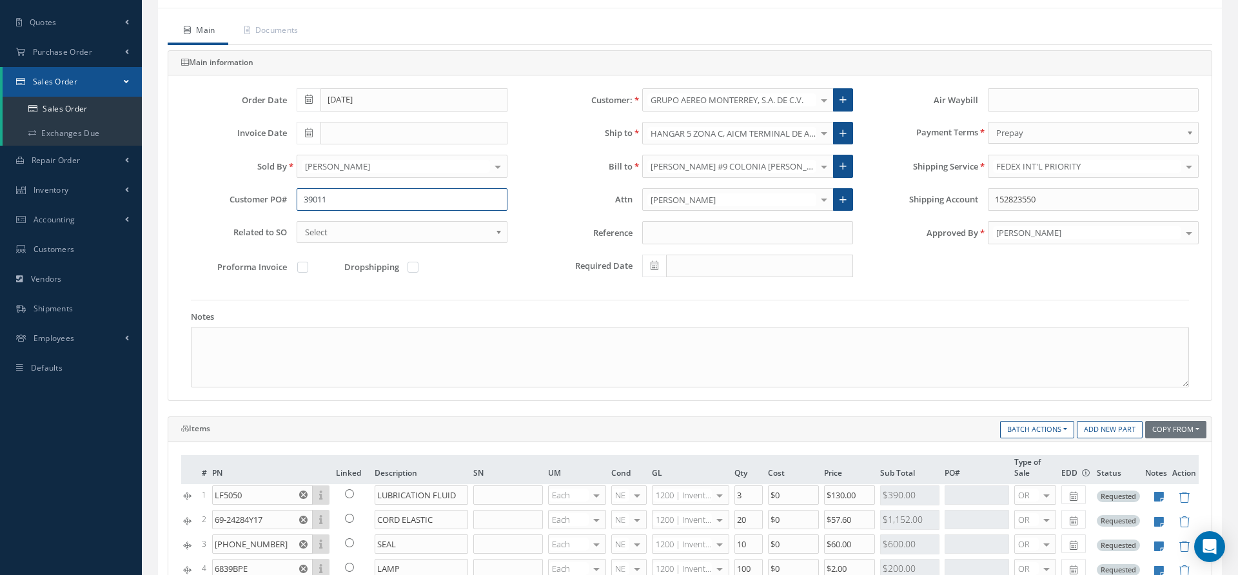
scroll to position [95, 0]
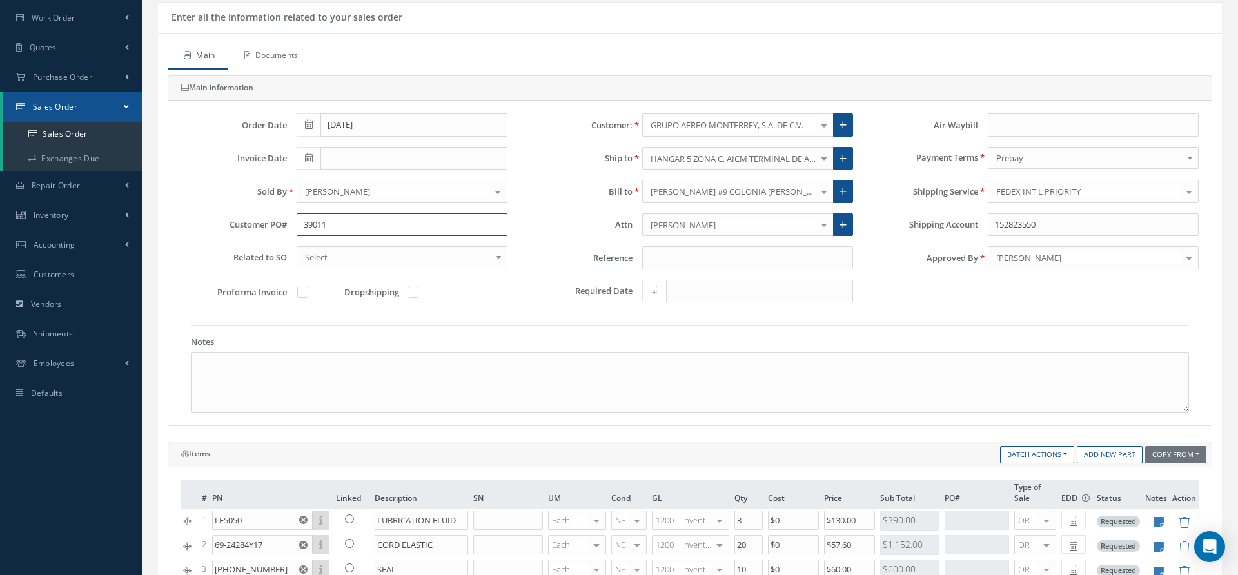
type input "39011"
click at [293, 55] on link "Documents" at bounding box center [269, 56] width 83 height 27
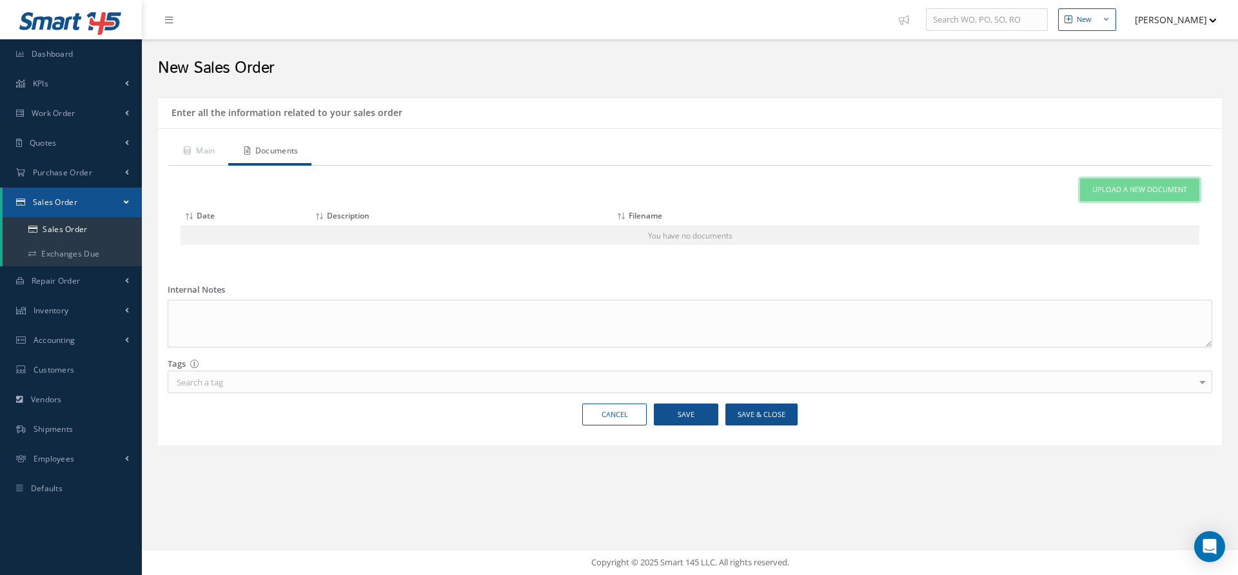
click at [1100, 191] on span "Upload a New Document" at bounding box center [1140, 189] width 95 height 11
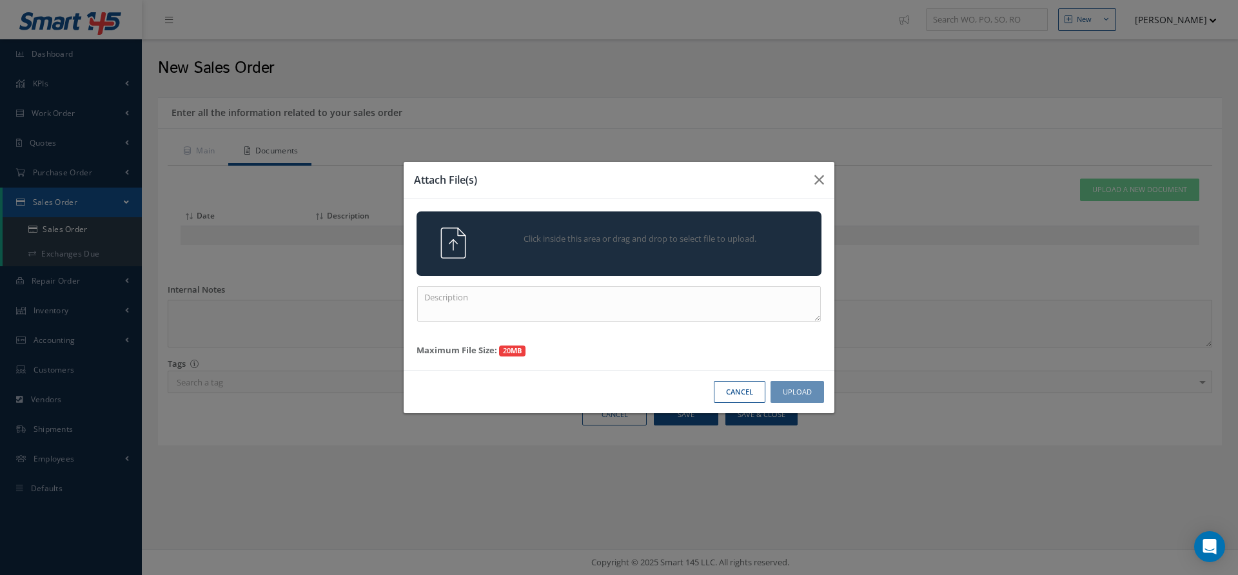
click at [726, 232] on div "Click inside this area or drag and drop to select file to upload." at bounding box center [637, 241] width 319 height 26
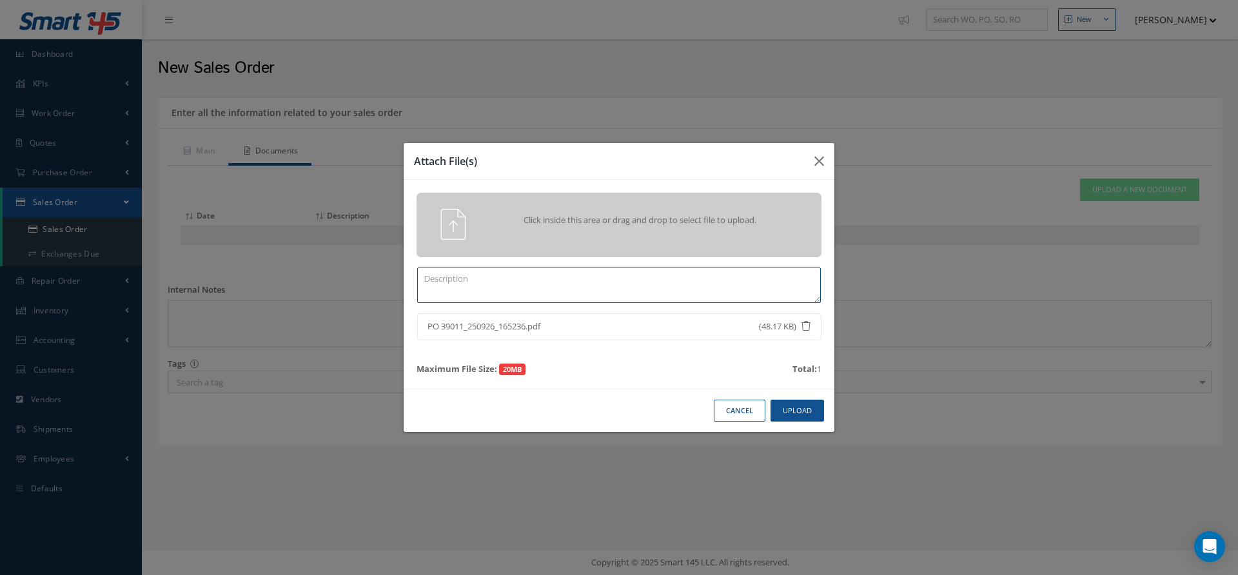
click at [670, 284] on textarea at bounding box center [619, 285] width 404 height 35
type textarea "po"
click at [784, 417] on button "Upload" at bounding box center [798, 411] width 54 height 23
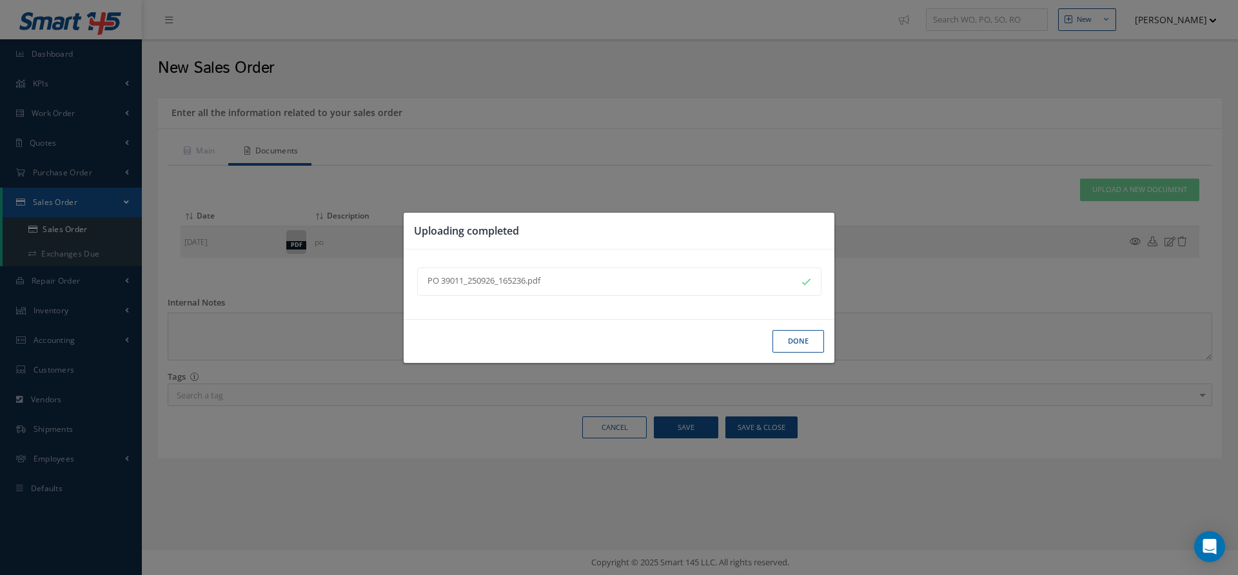
click at [800, 345] on button "Done" at bounding box center [799, 341] width 52 height 23
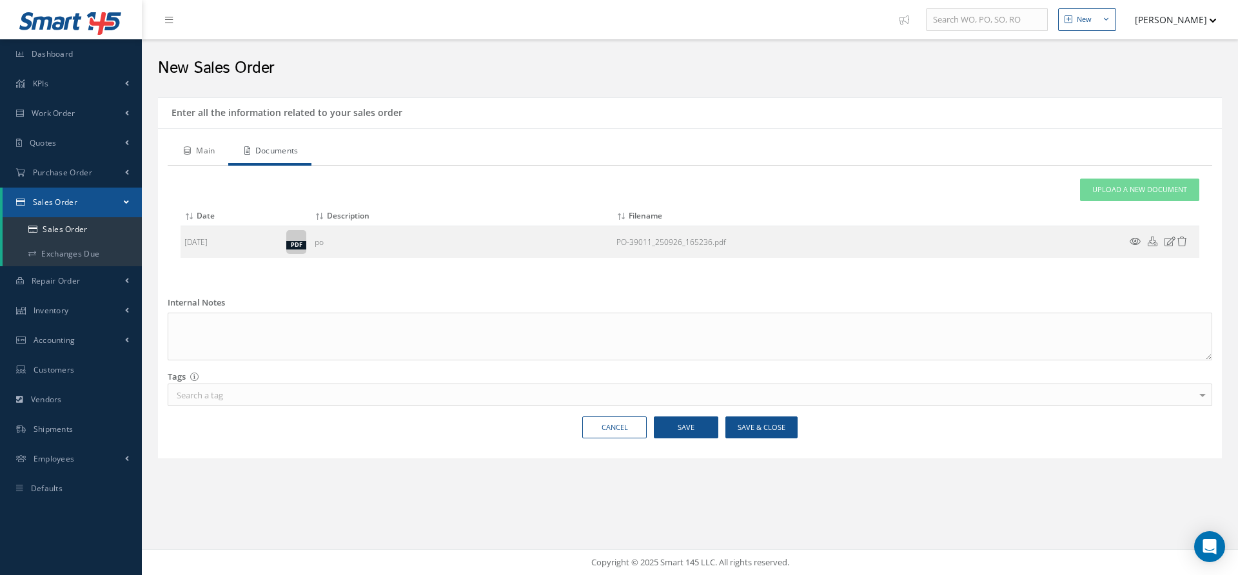
click at [210, 155] on link "Main" at bounding box center [198, 152] width 61 height 27
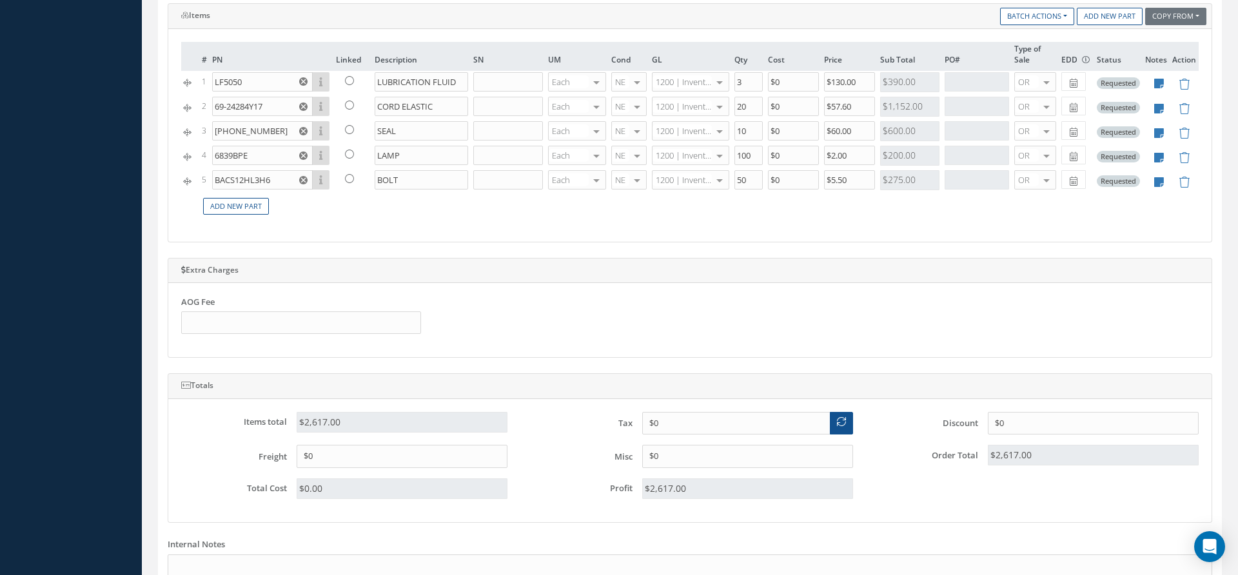
scroll to position [693, 0]
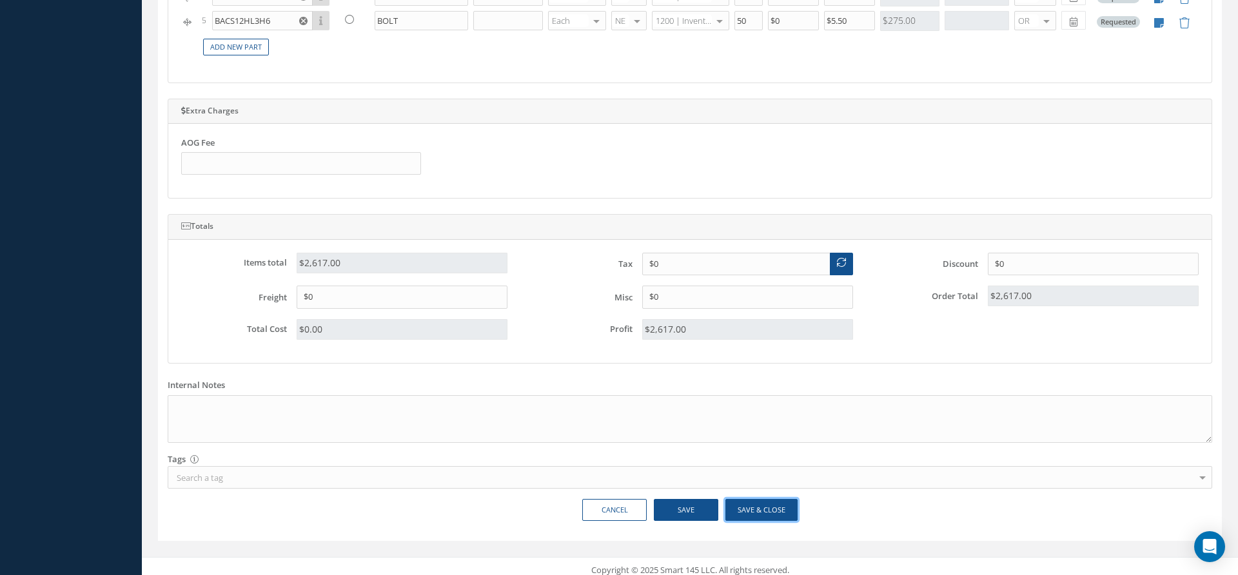
click at [768, 499] on button "Save & Close" at bounding box center [762, 510] width 72 height 23
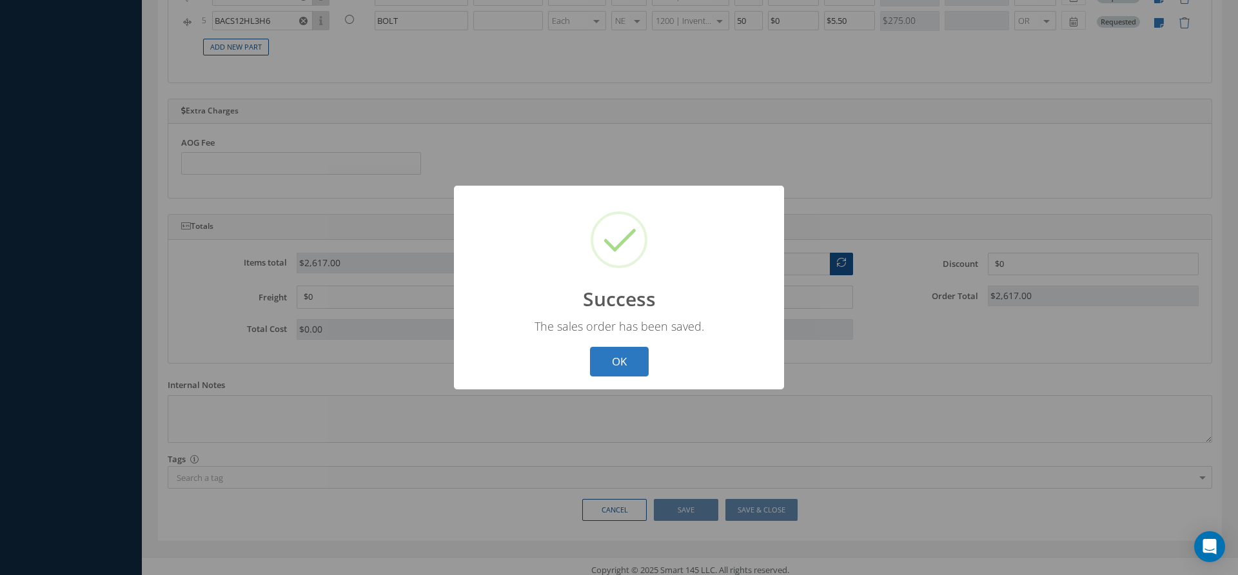
click at [616, 361] on button "OK" at bounding box center [619, 362] width 59 height 30
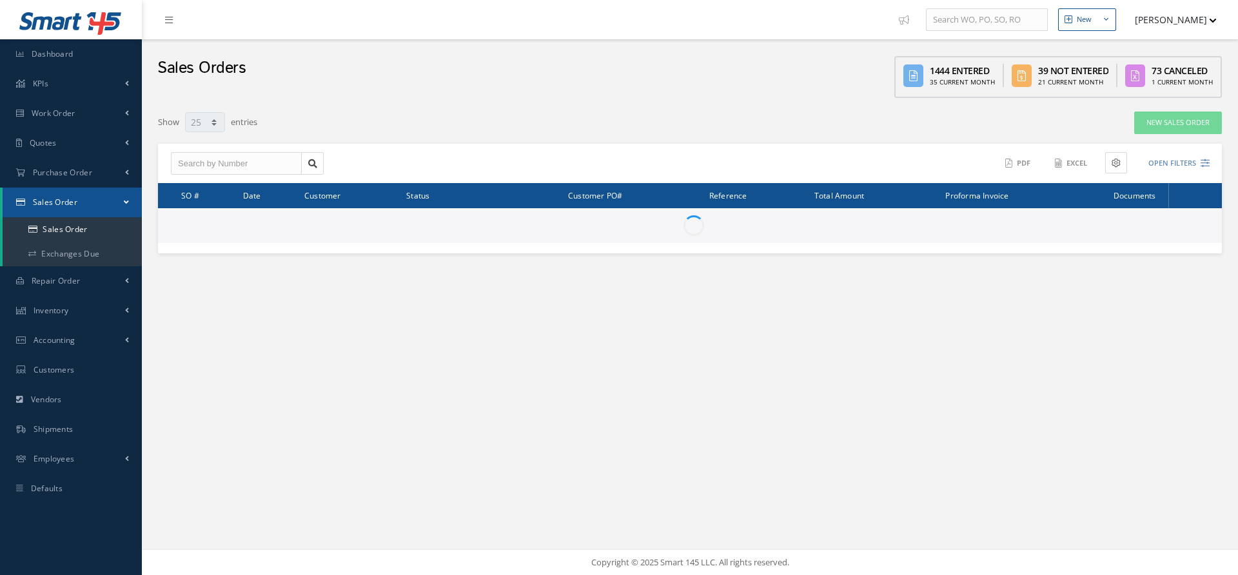
select select "25"
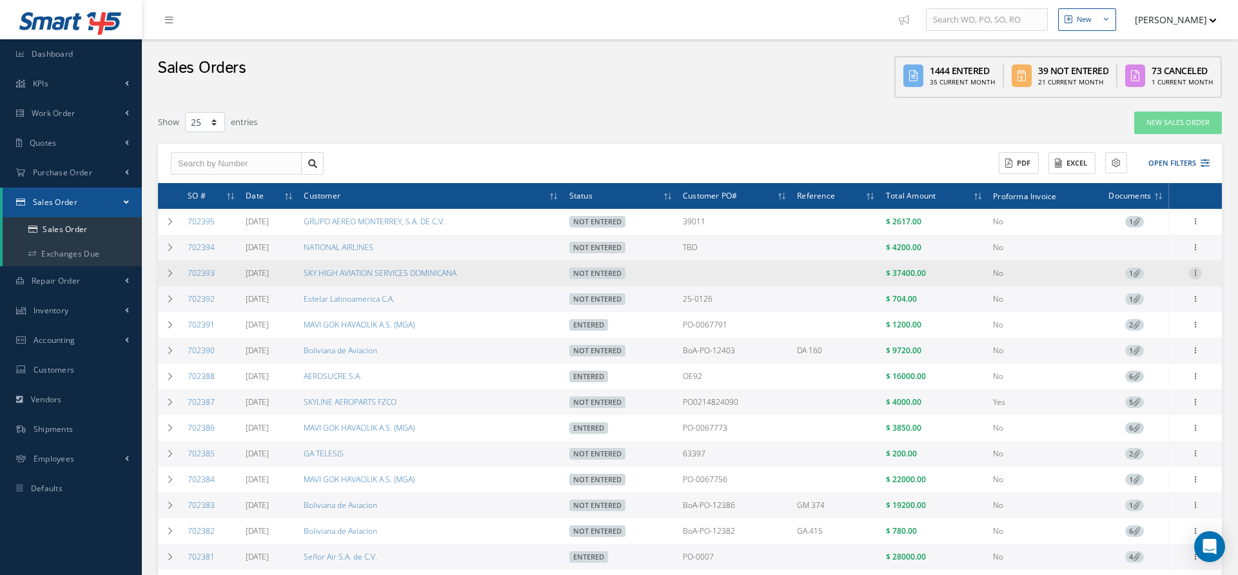
click at [1195, 273] on icon at bounding box center [1195, 272] width 13 height 10
click at [1135, 302] on link "Edit" at bounding box center [1137, 298] width 102 height 17
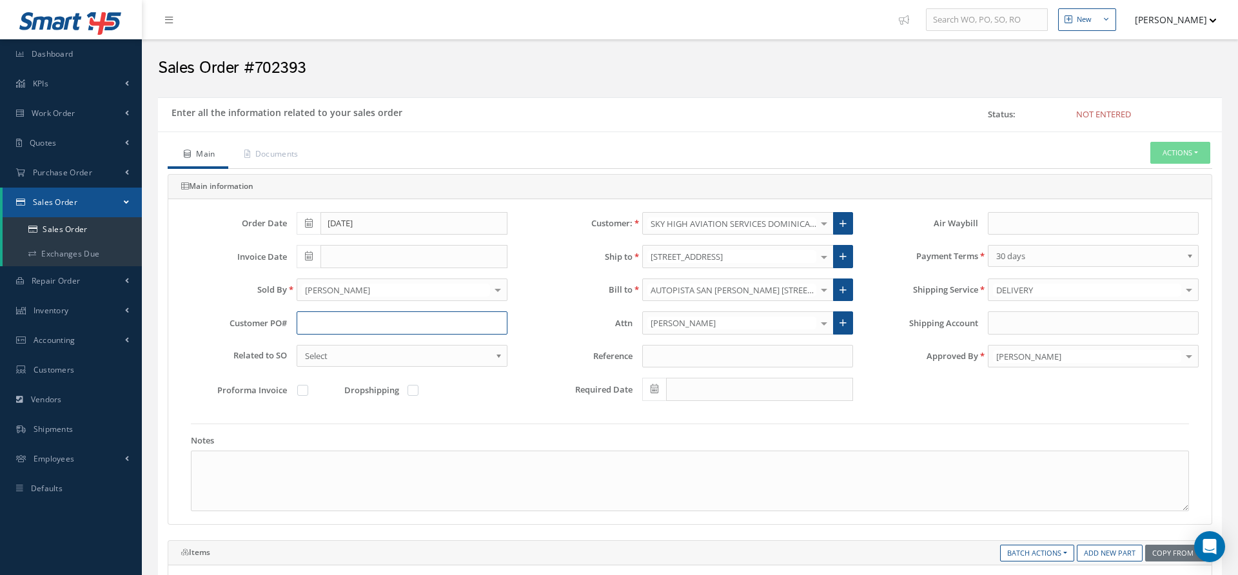
click at [375, 317] on input "text" at bounding box center [402, 323] width 211 height 23
type input "p"
click at [339, 321] on input "PO-250990019" at bounding box center [402, 323] width 211 height 23
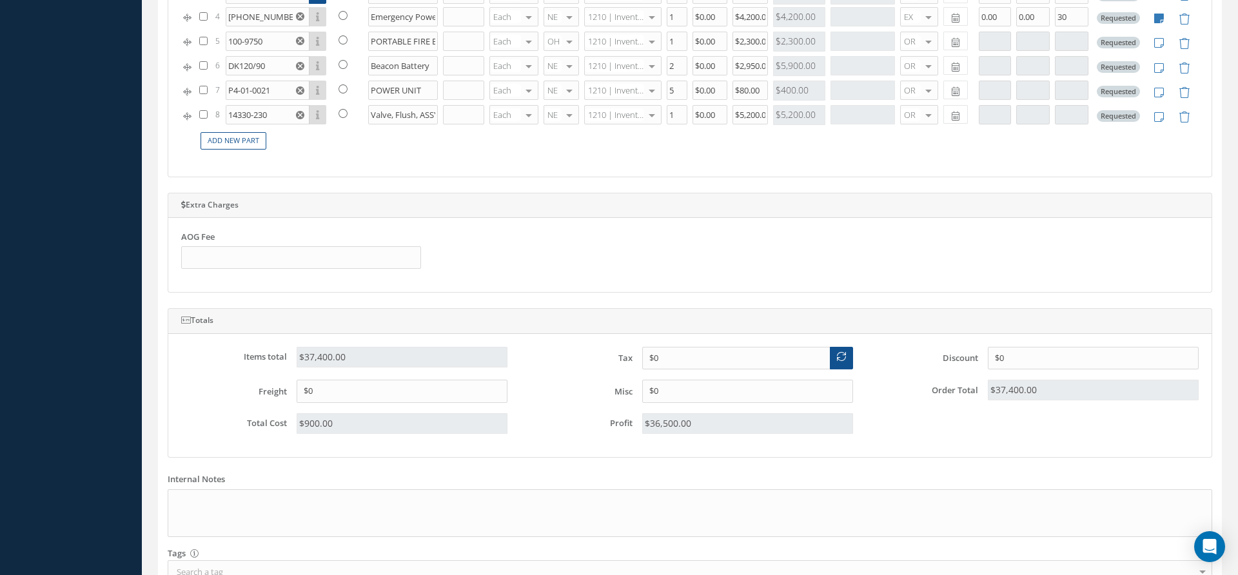
scroll to position [779, 0]
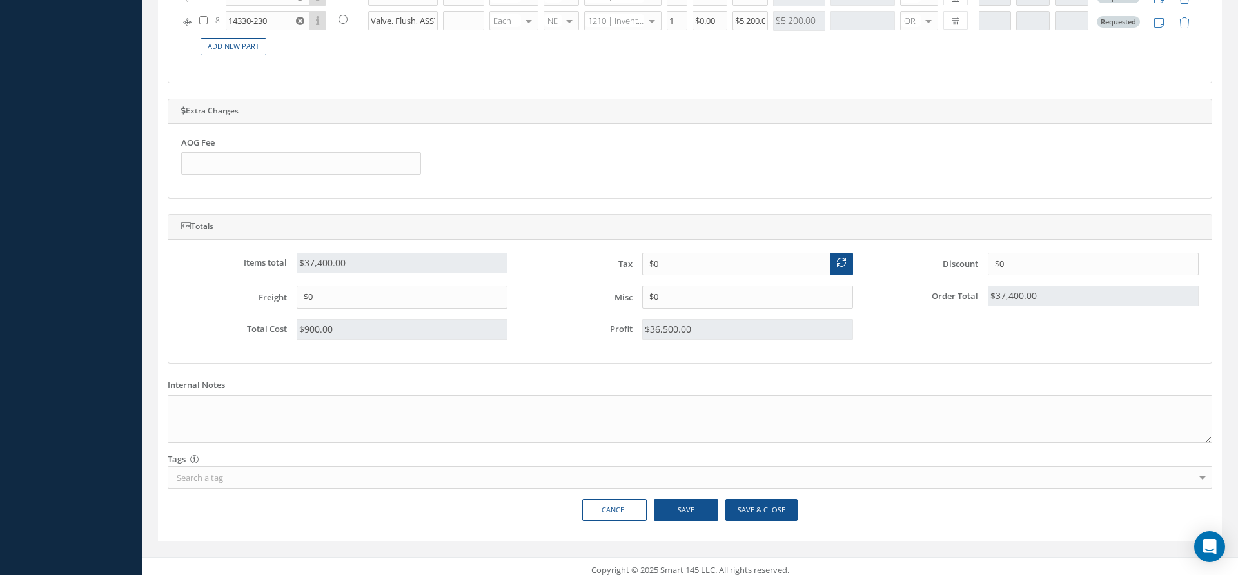
type input "PO-25090019"
click at [751, 511] on button "Save & Close" at bounding box center [762, 510] width 72 height 23
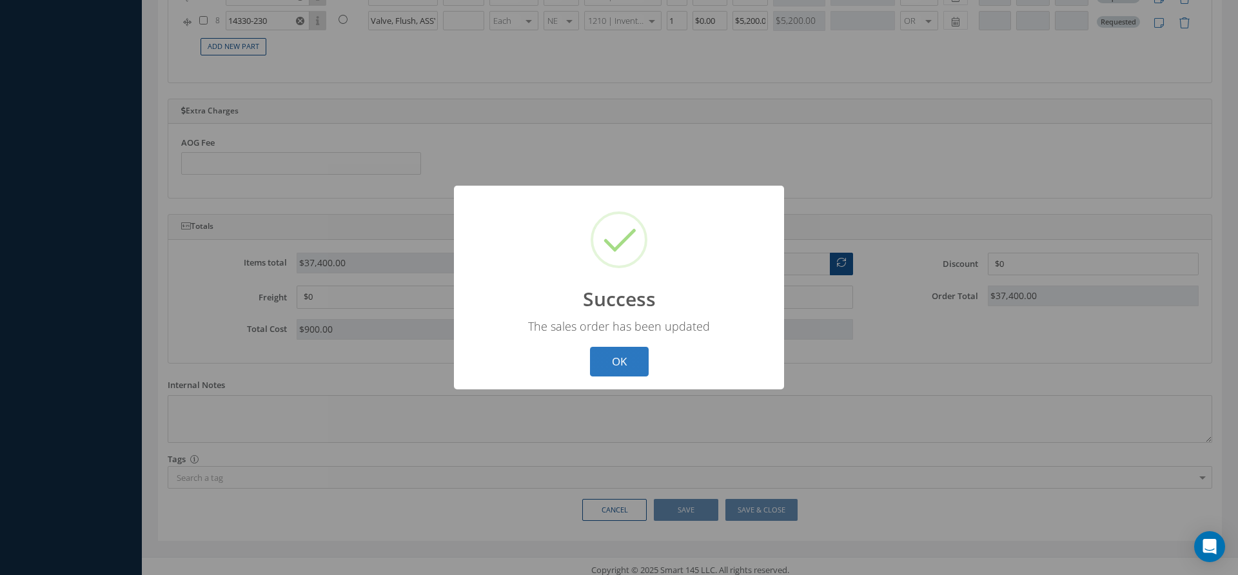
click at [599, 362] on button "OK" at bounding box center [619, 362] width 59 height 30
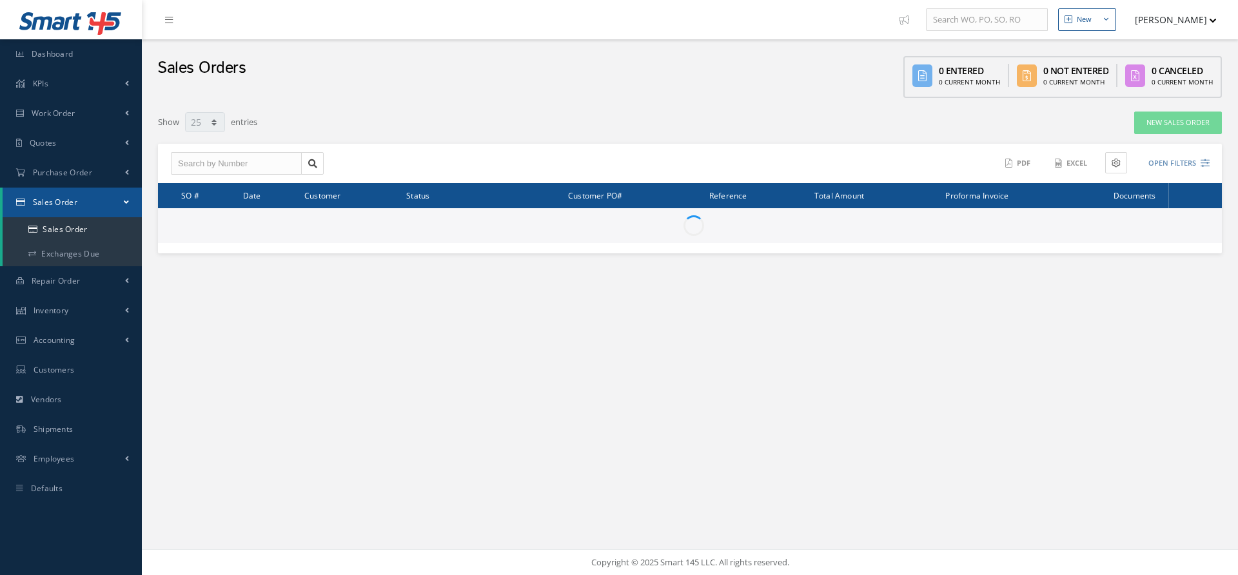
select select "25"
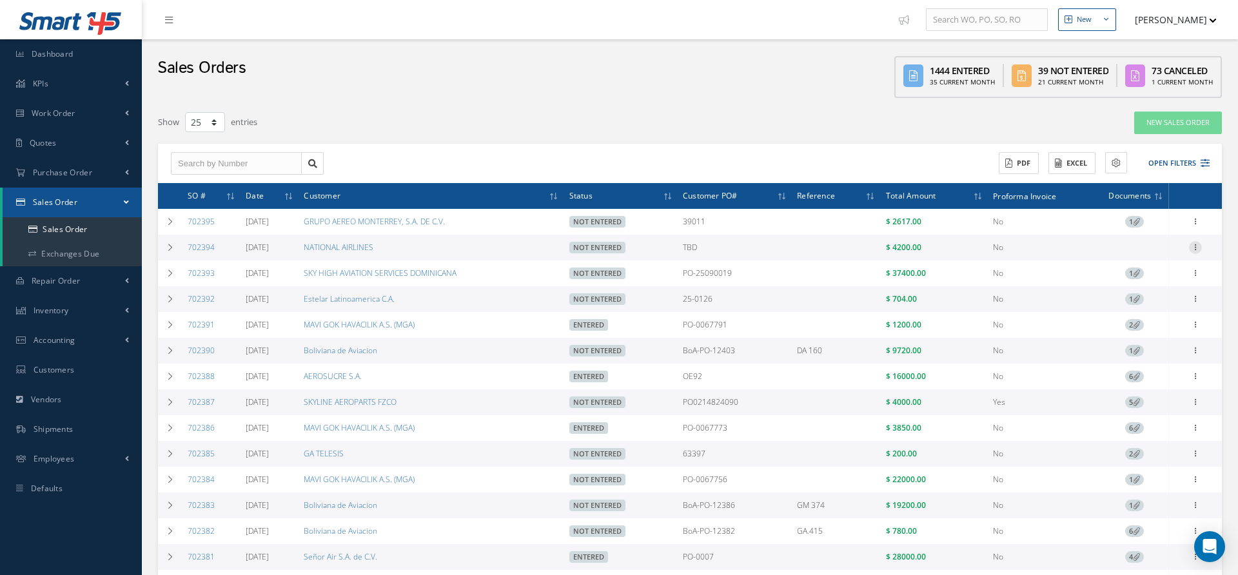
click at [1200, 247] on icon at bounding box center [1195, 246] width 13 height 10
click at [1151, 274] on link "Edit" at bounding box center [1137, 272] width 102 height 17
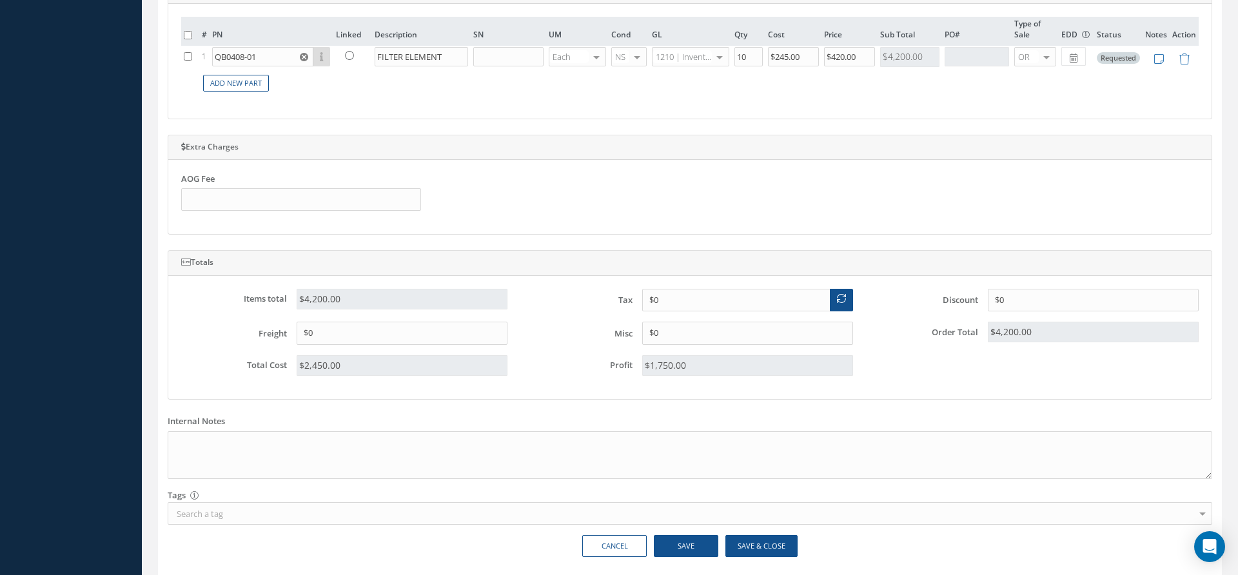
scroll to position [587, 0]
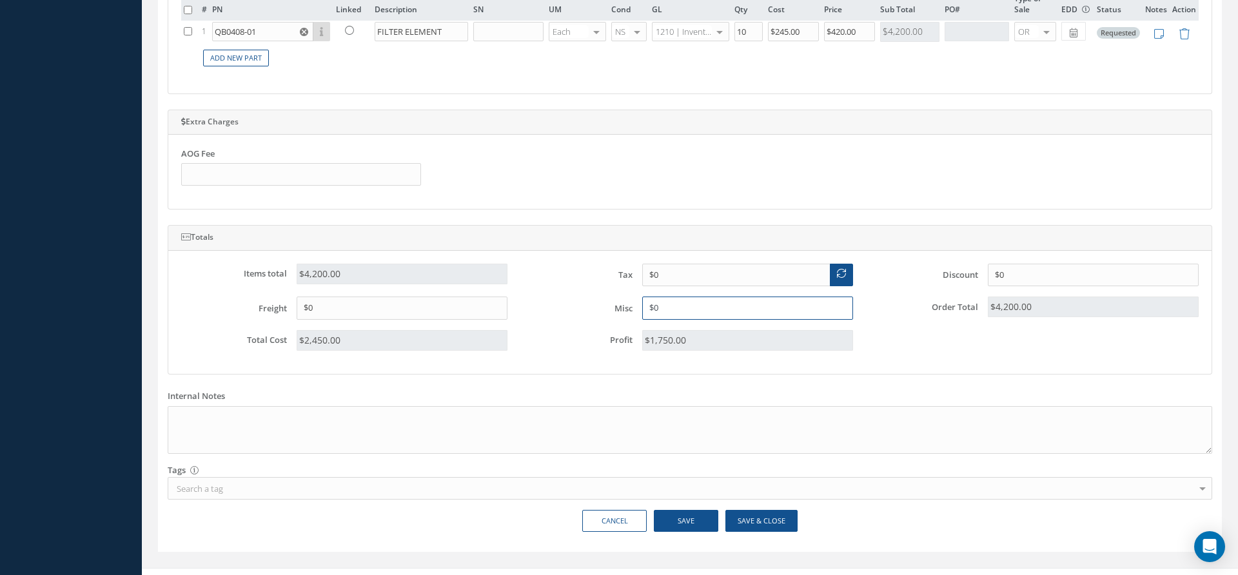
drag, startPoint x: 733, startPoint y: 307, endPoint x: 569, endPoint y: 298, distance: 164.7
click at [569, 298] on div "Misc $0" at bounding box center [690, 308] width 346 height 23
type input "$350"
click at [752, 515] on button "Save & Close" at bounding box center [762, 521] width 72 height 23
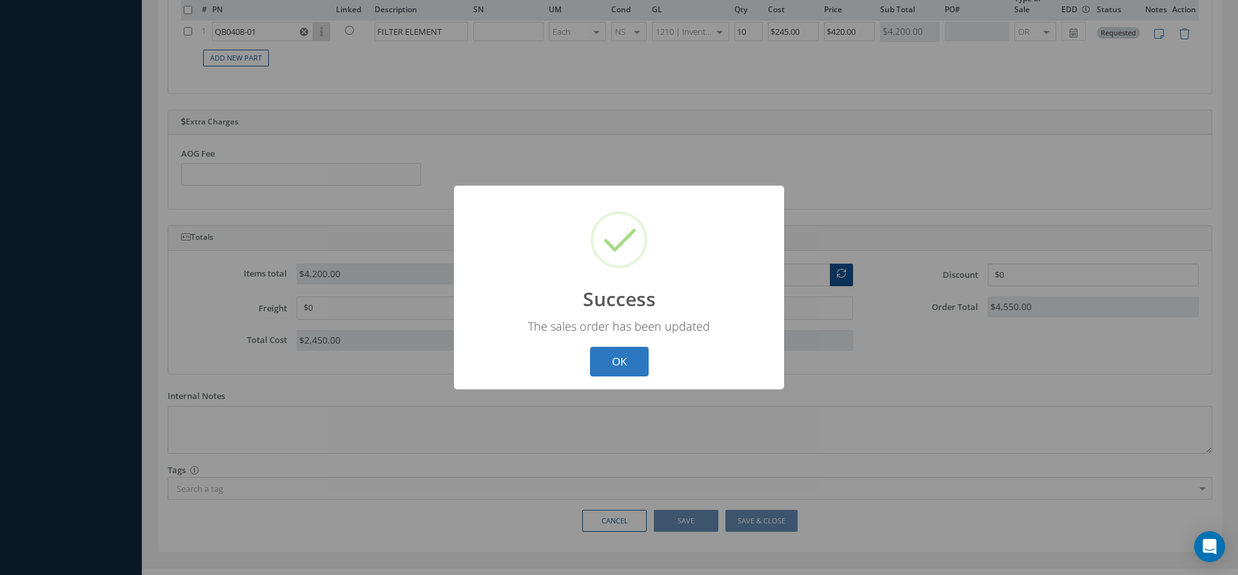
click at [630, 361] on button "OK" at bounding box center [619, 362] width 59 height 30
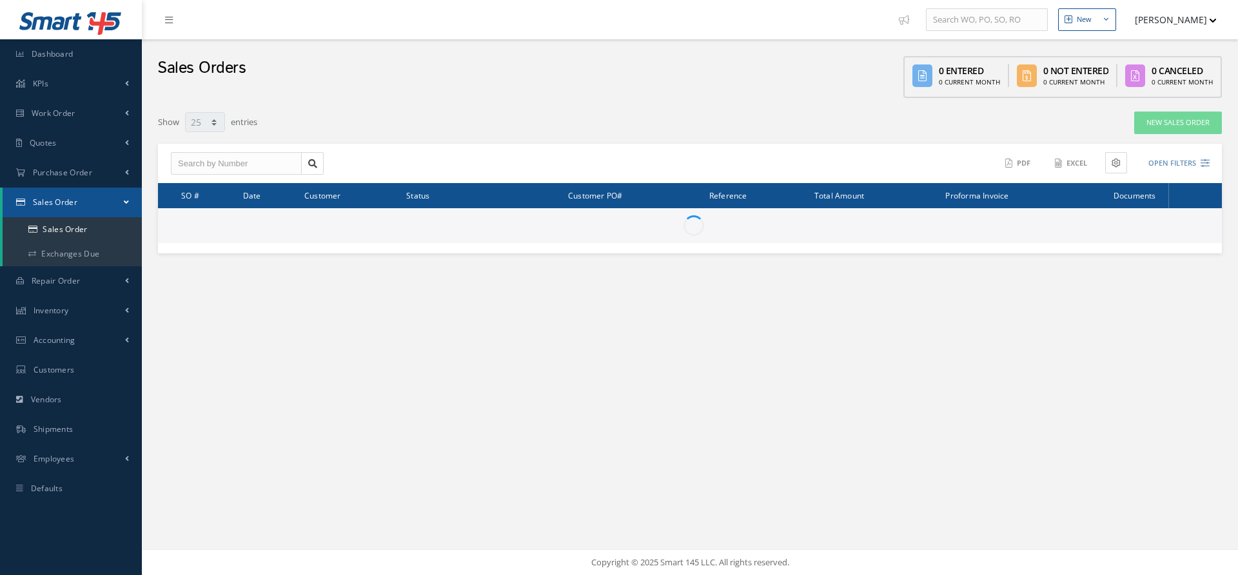
select select "25"
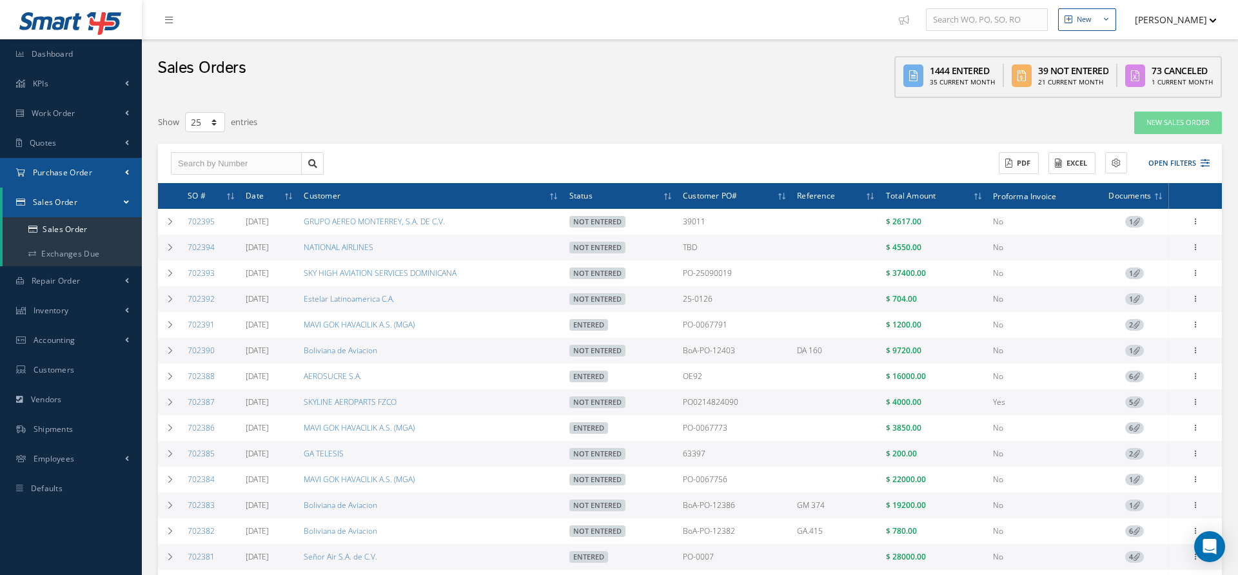
click at [62, 171] on span "Purchase Order" at bounding box center [62, 172] width 59 height 11
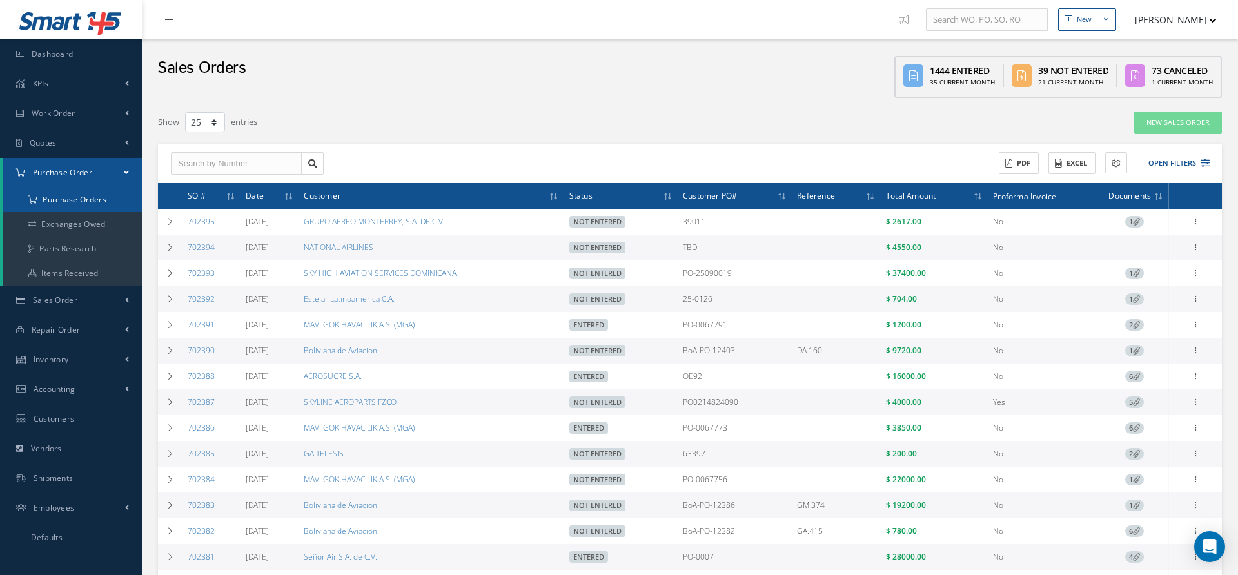
click at [97, 197] on a=1&status_id=2&status_id=3&status_id=5&collapsedFilters"] "Purchase Orders" at bounding box center [72, 200] width 139 height 25
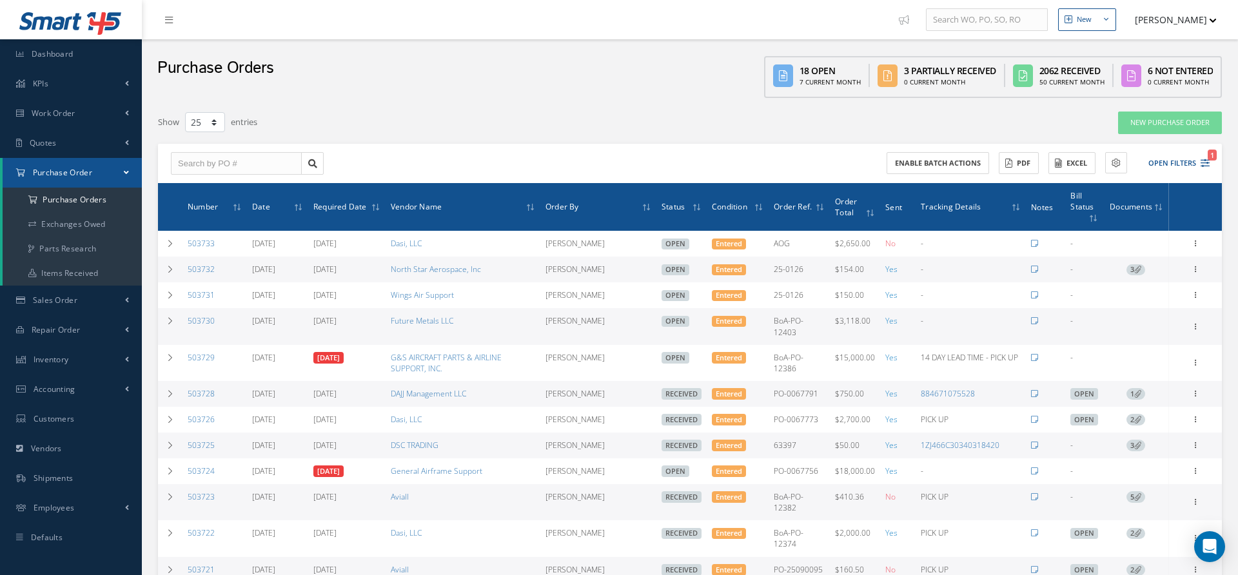
select select "25"
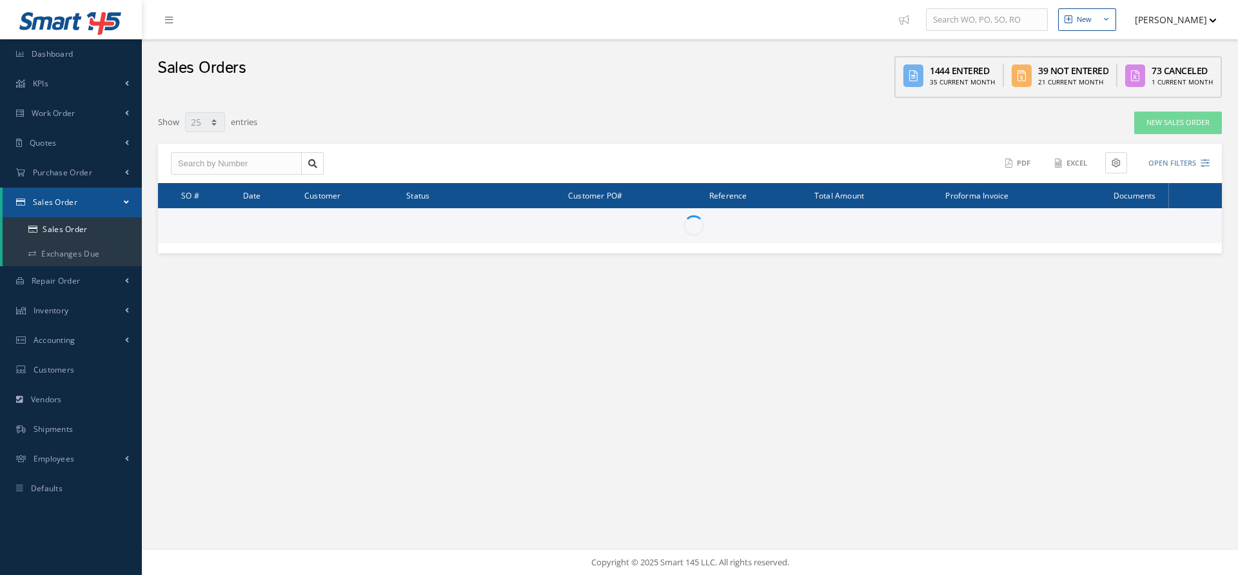
select select "25"
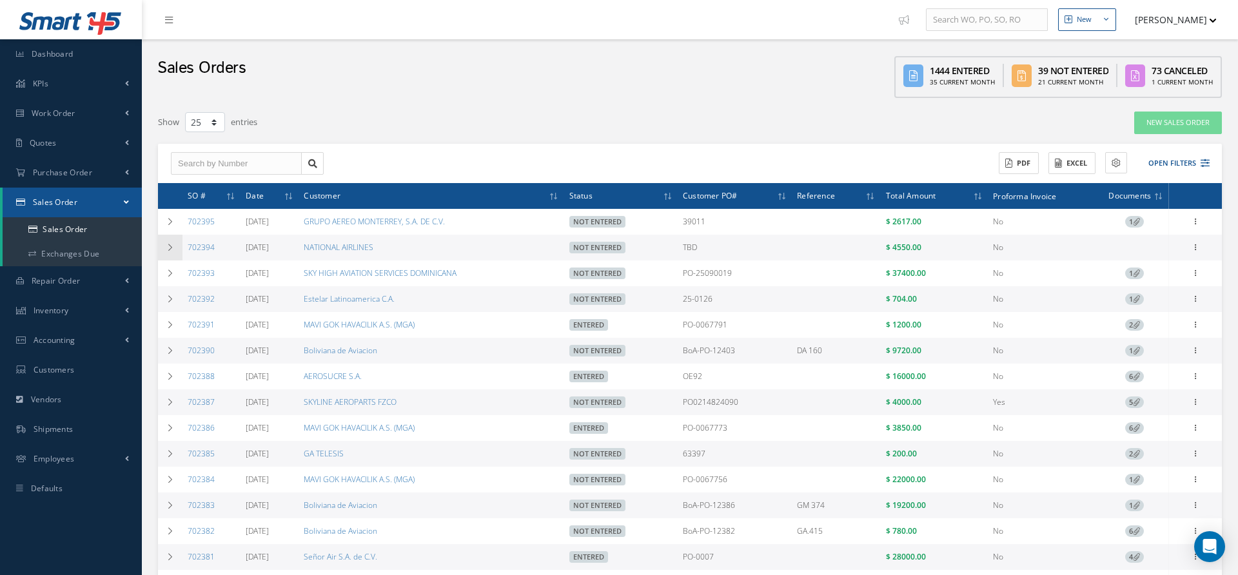
click at [172, 252] on td at bounding box center [170, 248] width 25 height 26
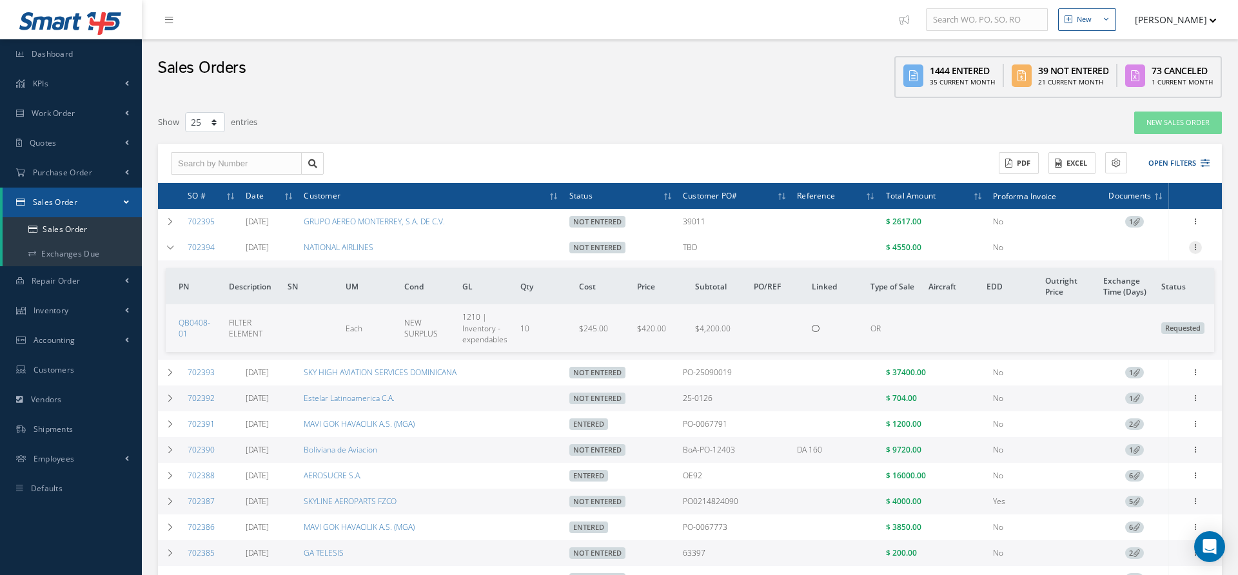
click at [1201, 249] on icon at bounding box center [1195, 246] width 13 height 10
click at [1142, 267] on link "Edit" at bounding box center [1137, 272] width 102 height 17
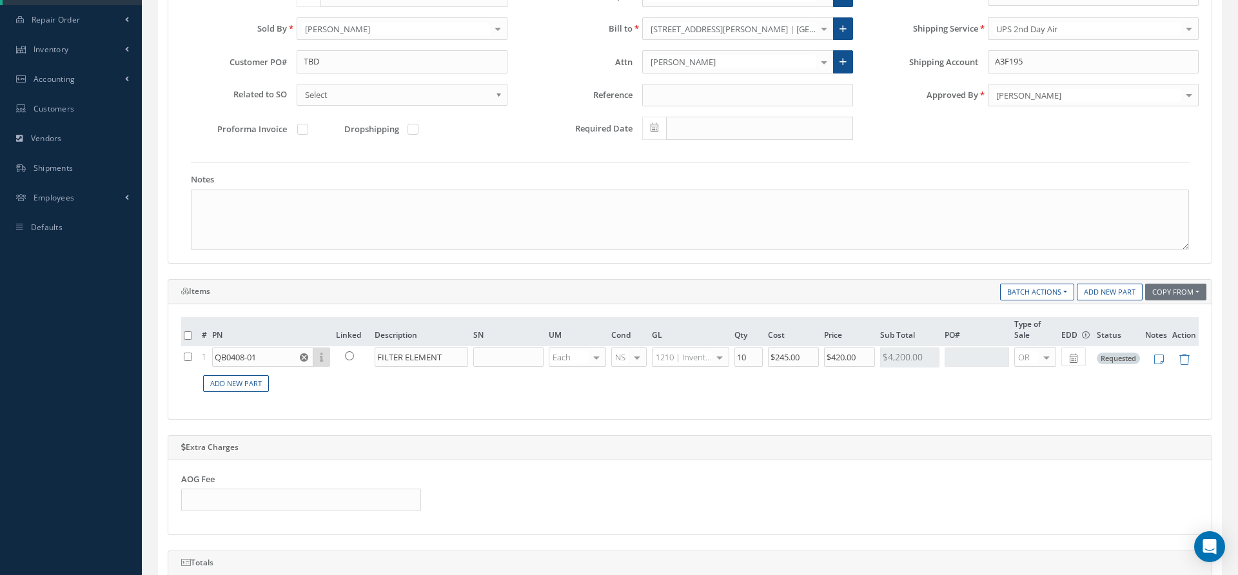
scroll to position [300, 0]
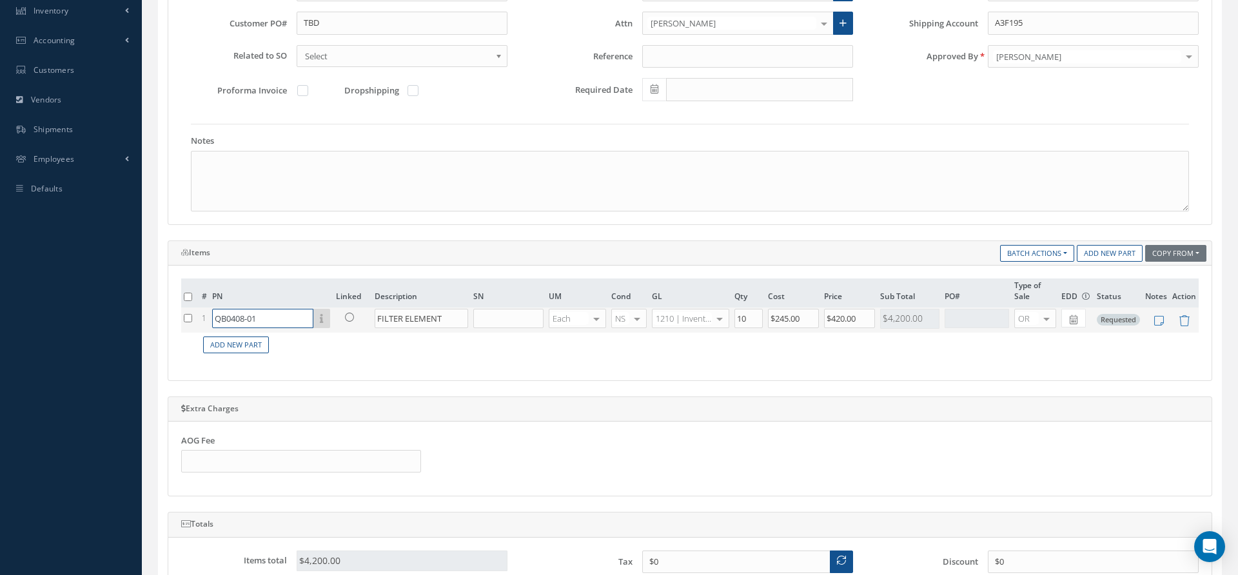
click at [269, 317] on input "QB0408-01" at bounding box center [262, 318] width 101 height 19
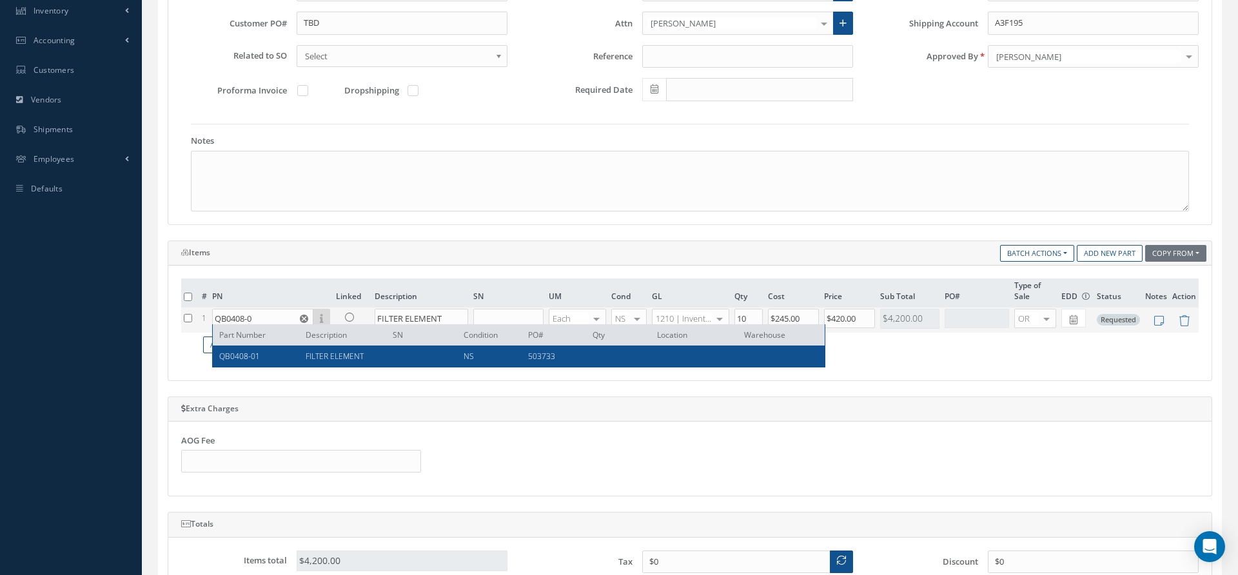
click at [291, 357] on div "QB0408-01" at bounding box center [257, 356] width 77 height 11
type input "QB0408-01"
type input "$245"
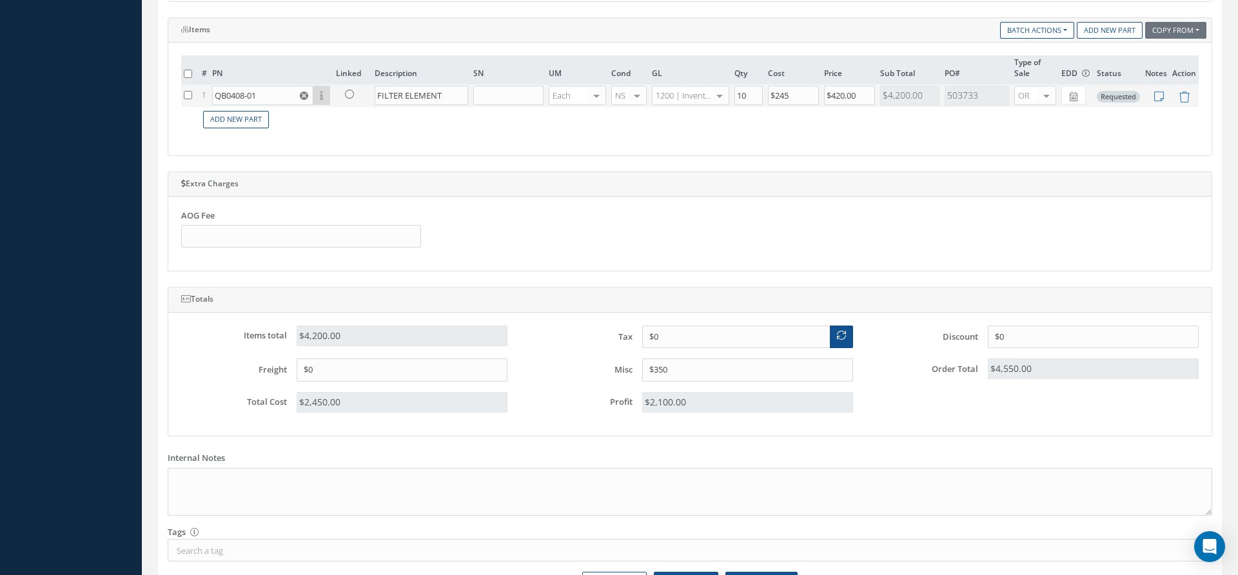
scroll to position [595, 0]
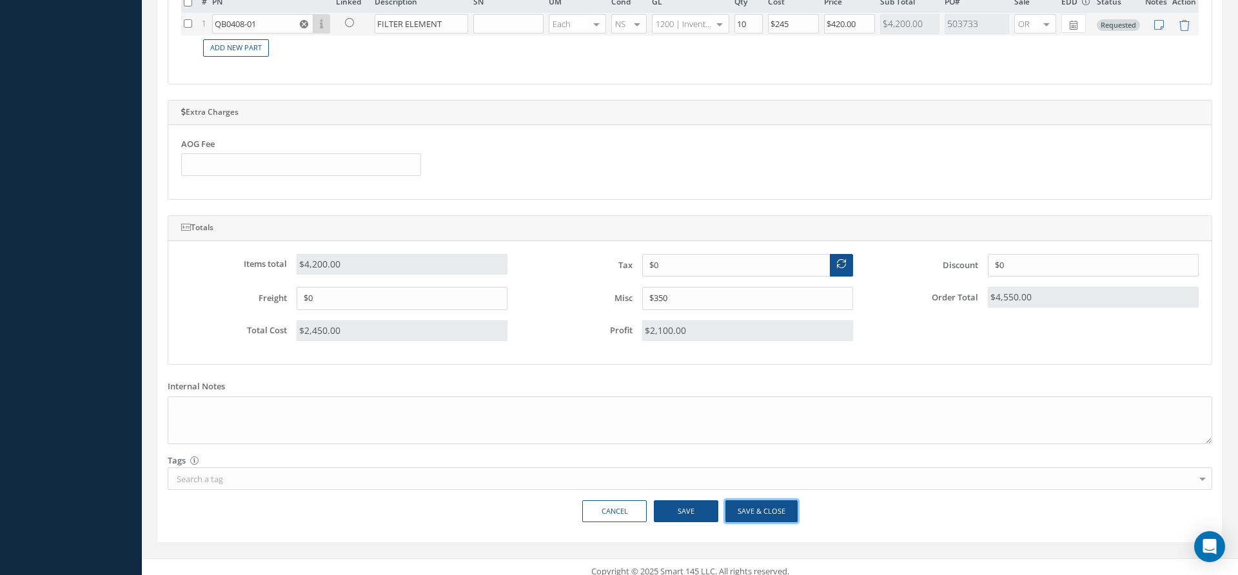
click at [753, 510] on button "Save & Close" at bounding box center [762, 512] width 72 height 23
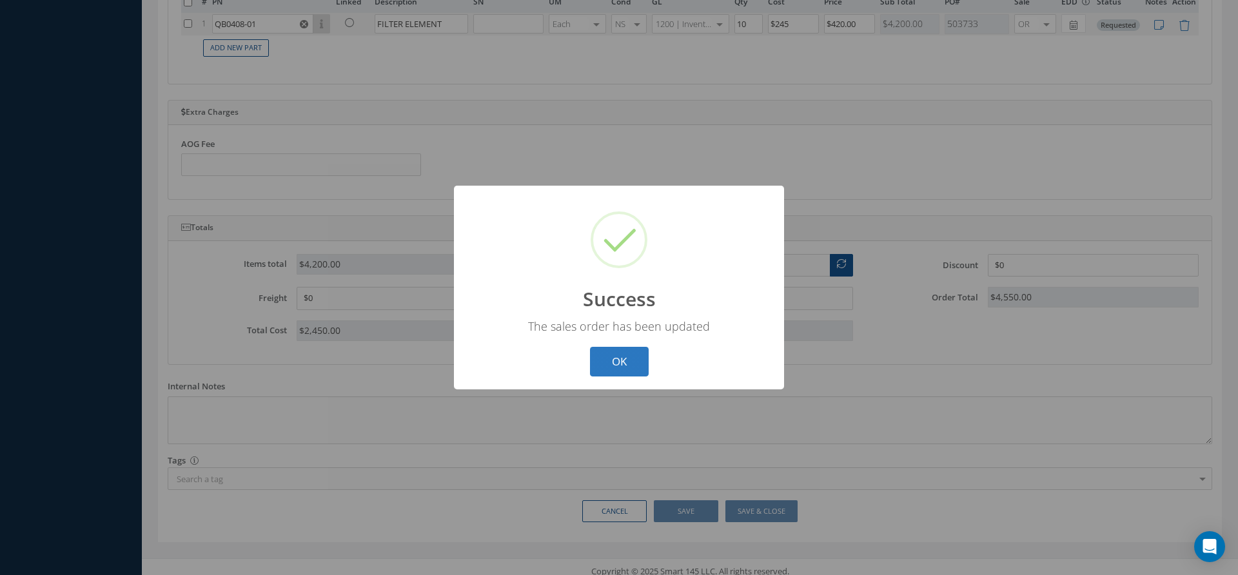
click at [634, 377] on button "OK" at bounding box center [619, 362] width 59 height 30
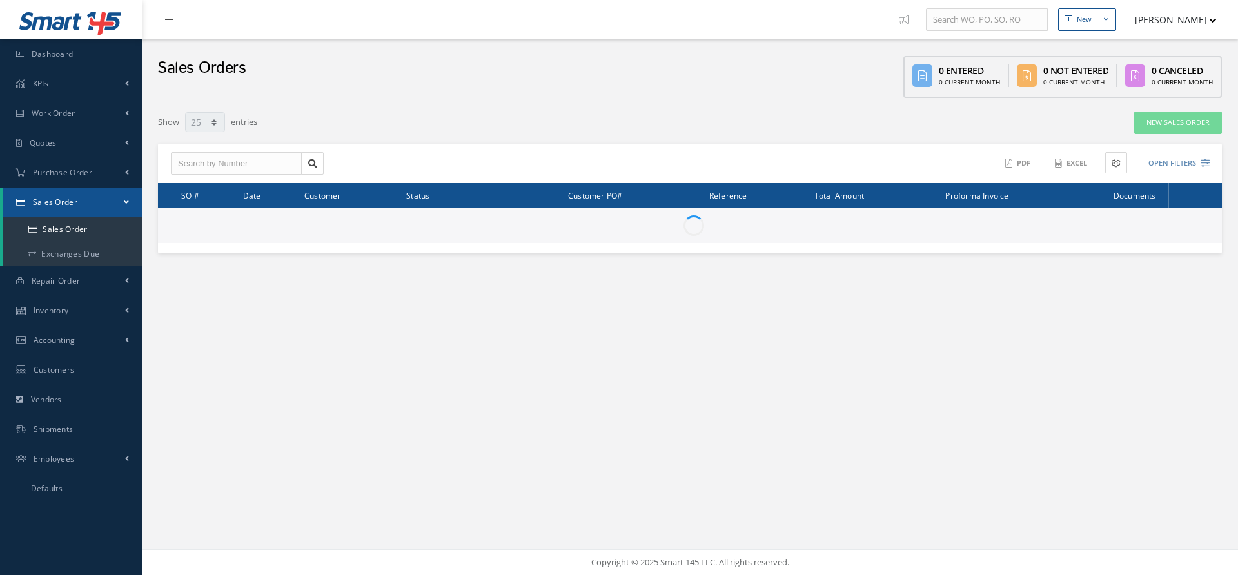
select select "25"
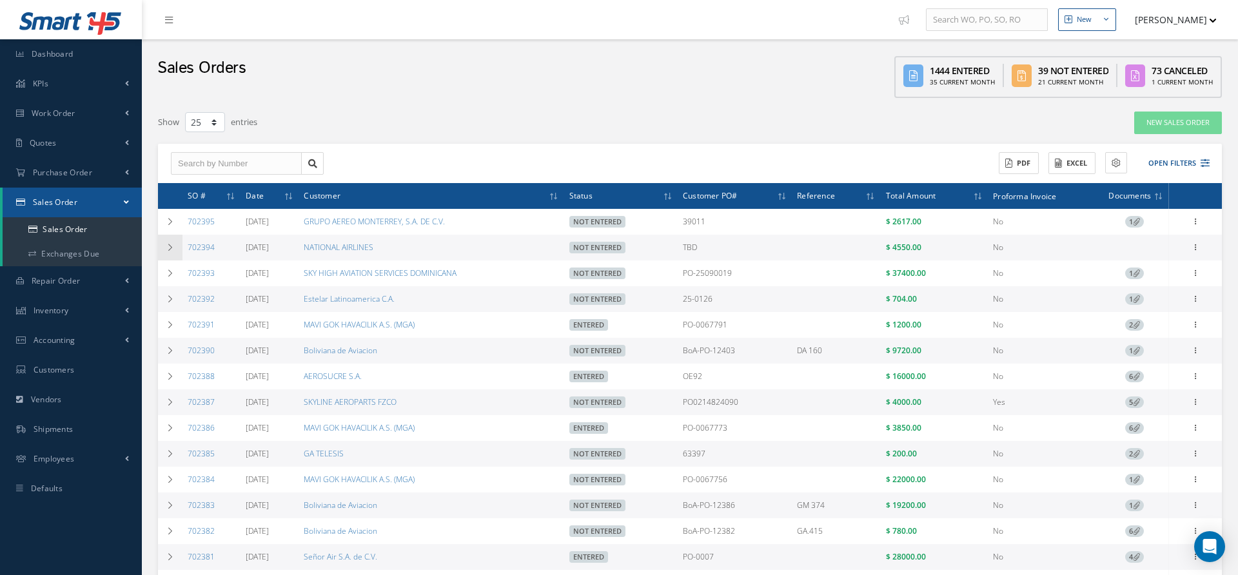
click at [170, 244] on icon at bounding box center [170, 248] width 9 height 8
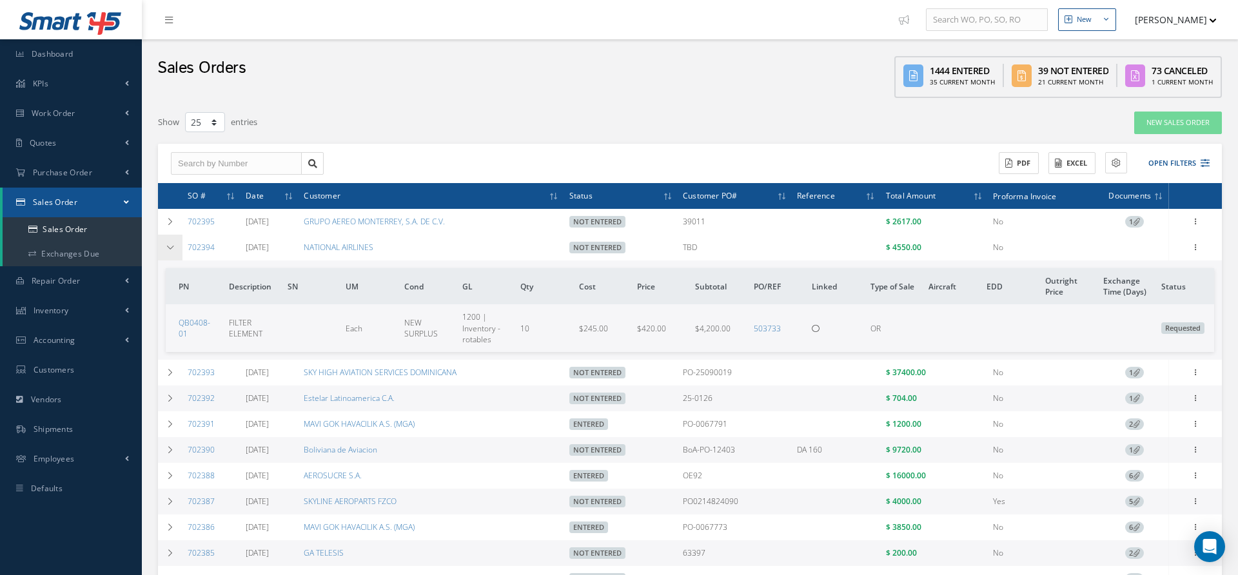
click at [170, 244] on icon at bounding box center [170, 248] width 9 height 8
